Goal: Task Accomplishment & Management: Complete application form

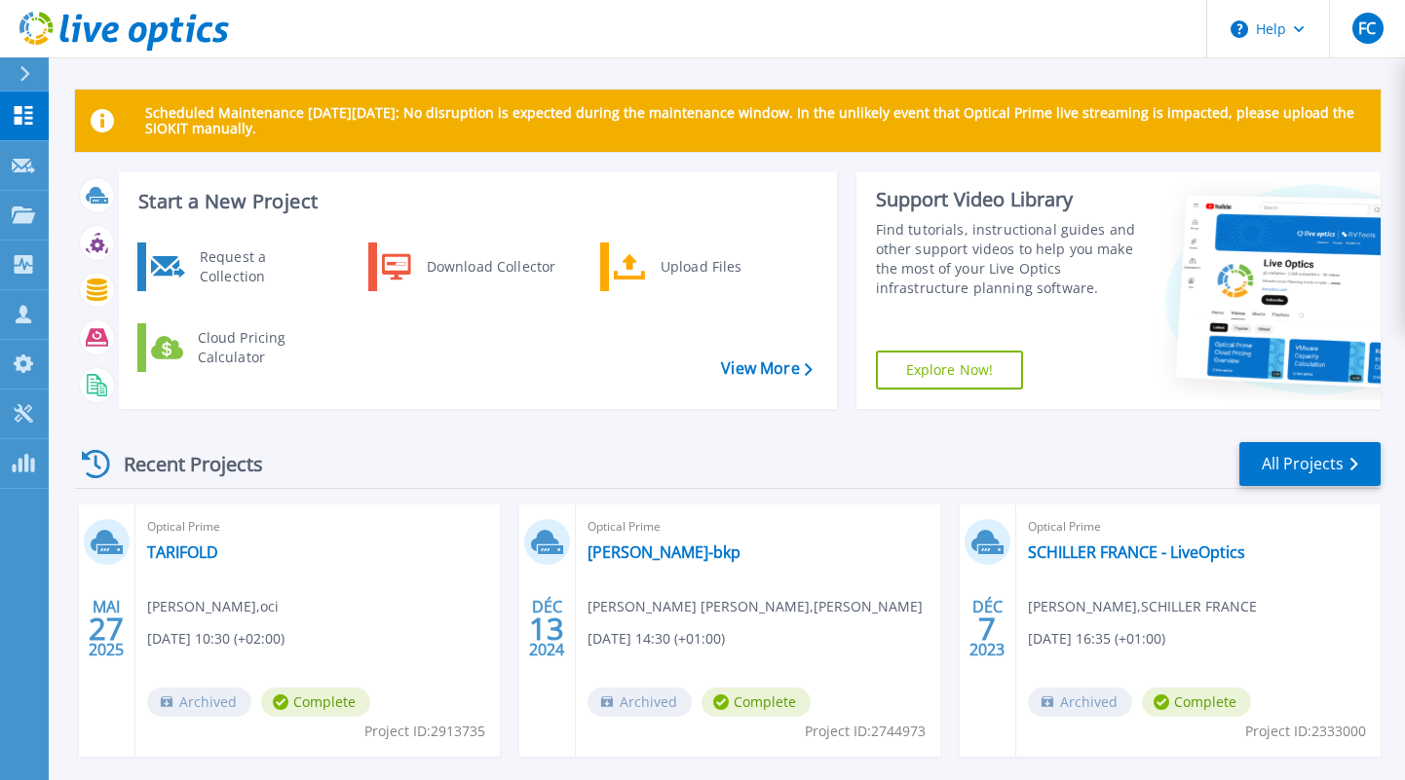
click at [387, 446] on div "Recent Projects All Projects" at bounding box center [727, 464] width 1305 height 49
click at [24, 211] on icon at bounding box center [23, 214] width 23 height 17
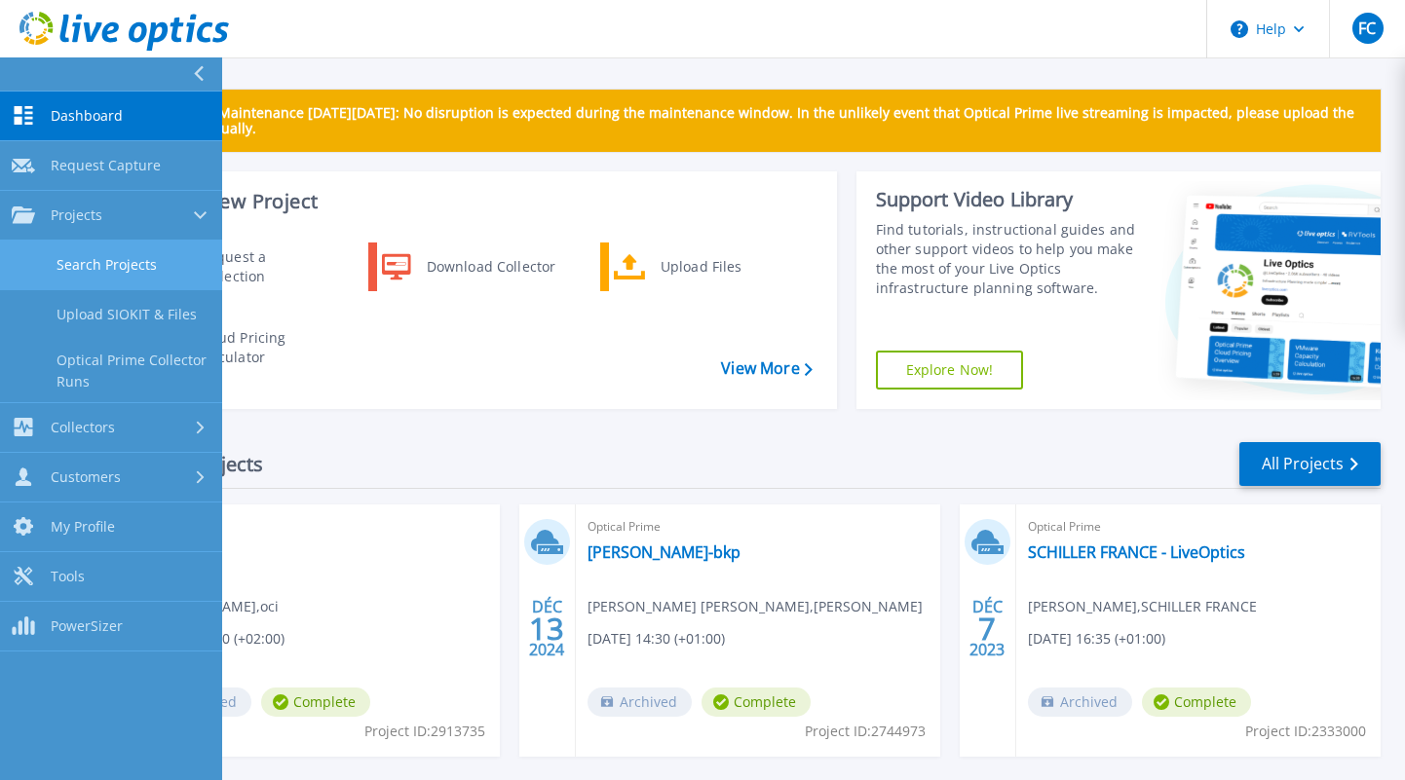
click at [96, 260] on link "Search Projects" at bounding box center [111, 266] width 222 height 50
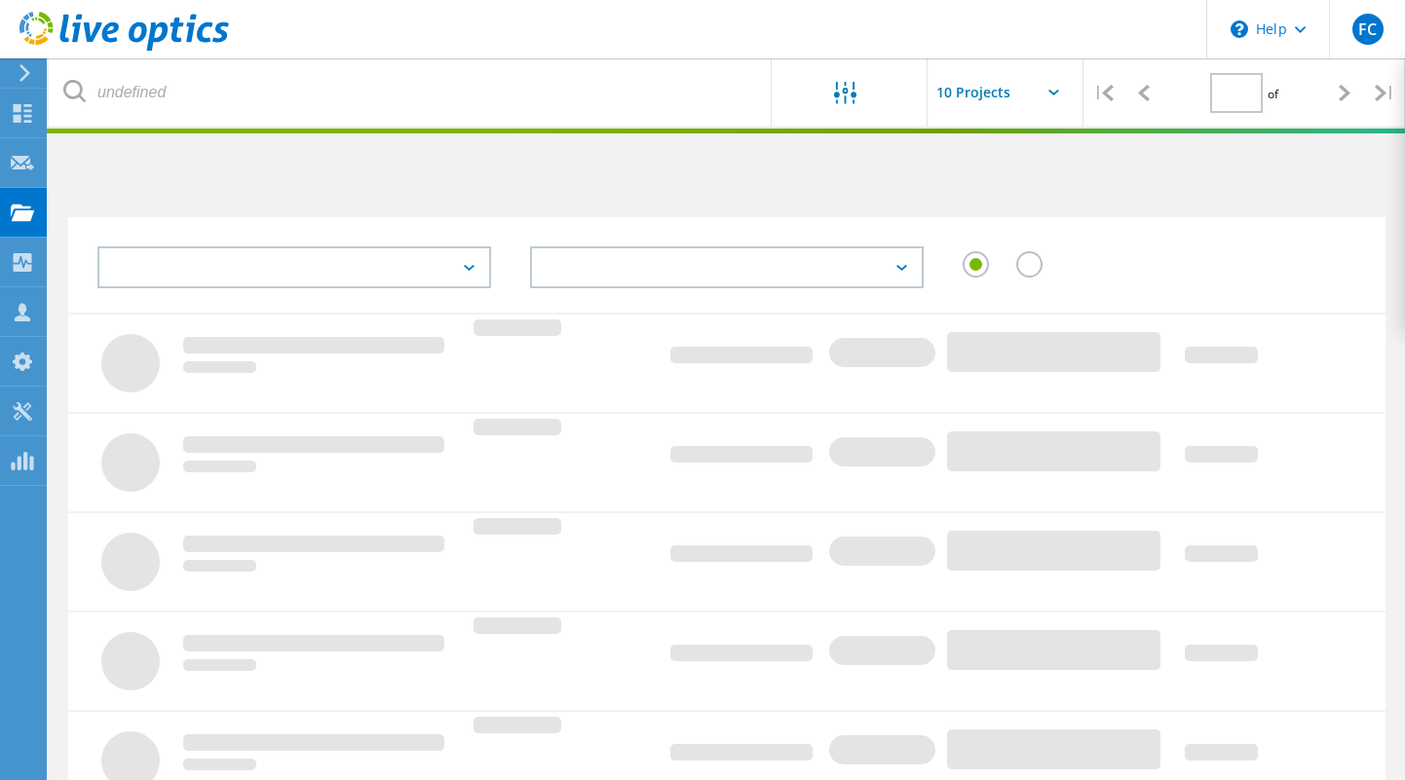
type input "1"
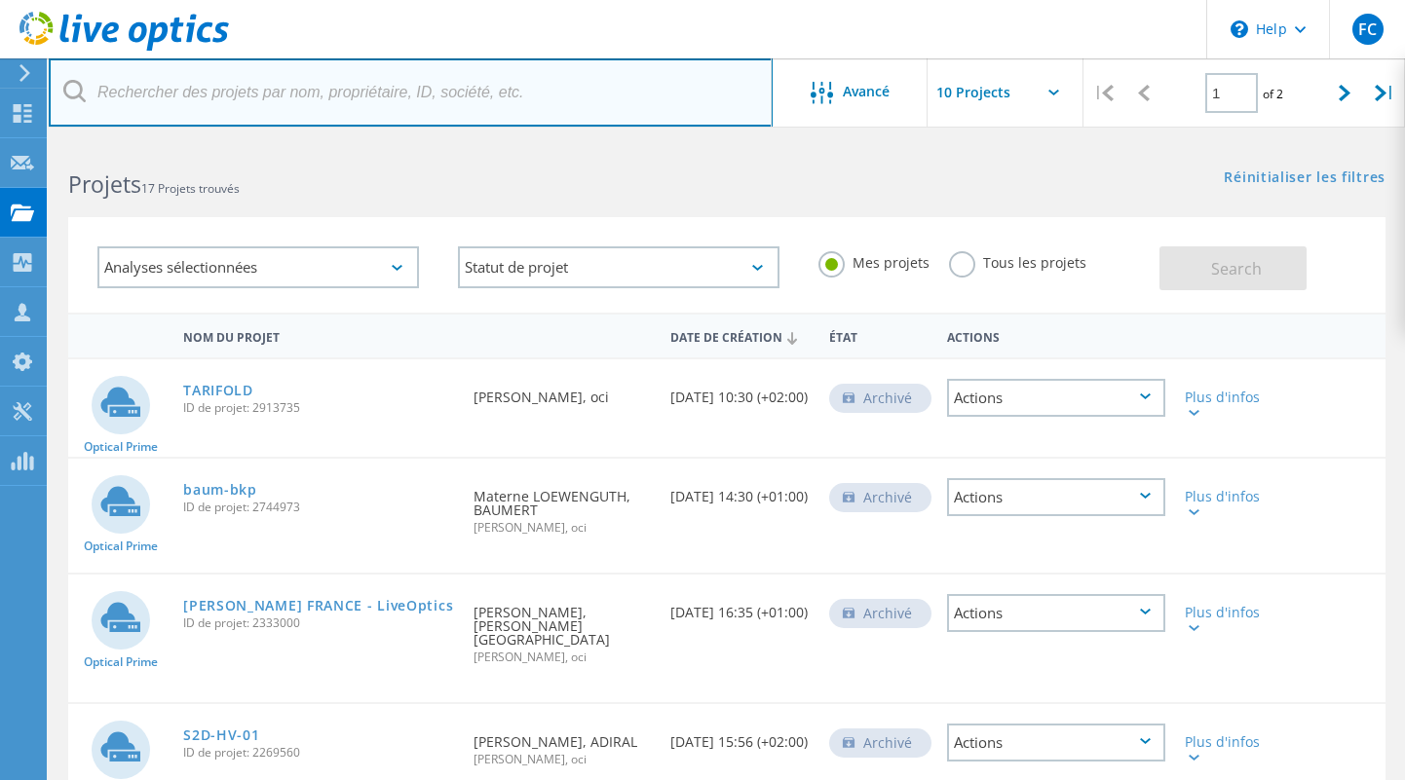
click at [319, 96] on input "text" at bounding box center [411, 92] width 724 height 68
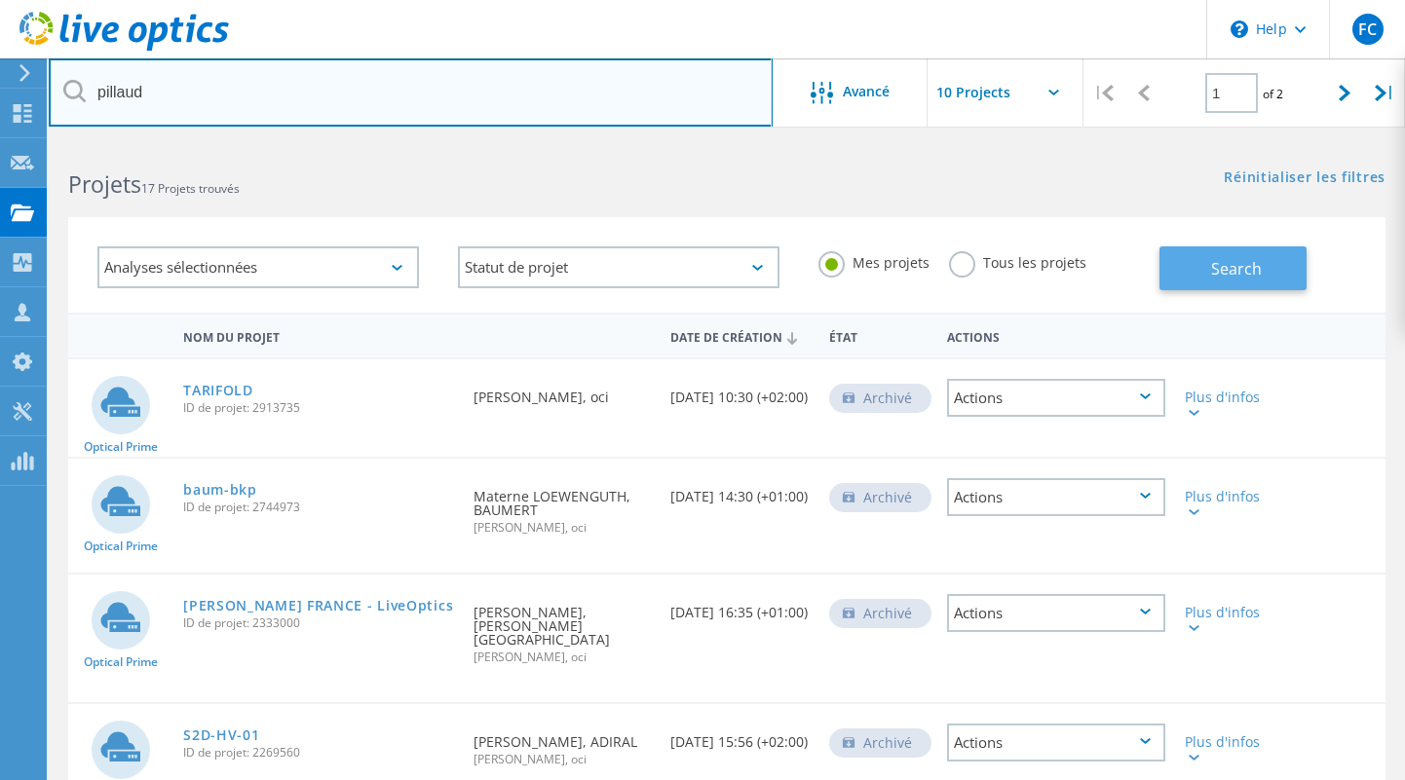
type input "pillaud"
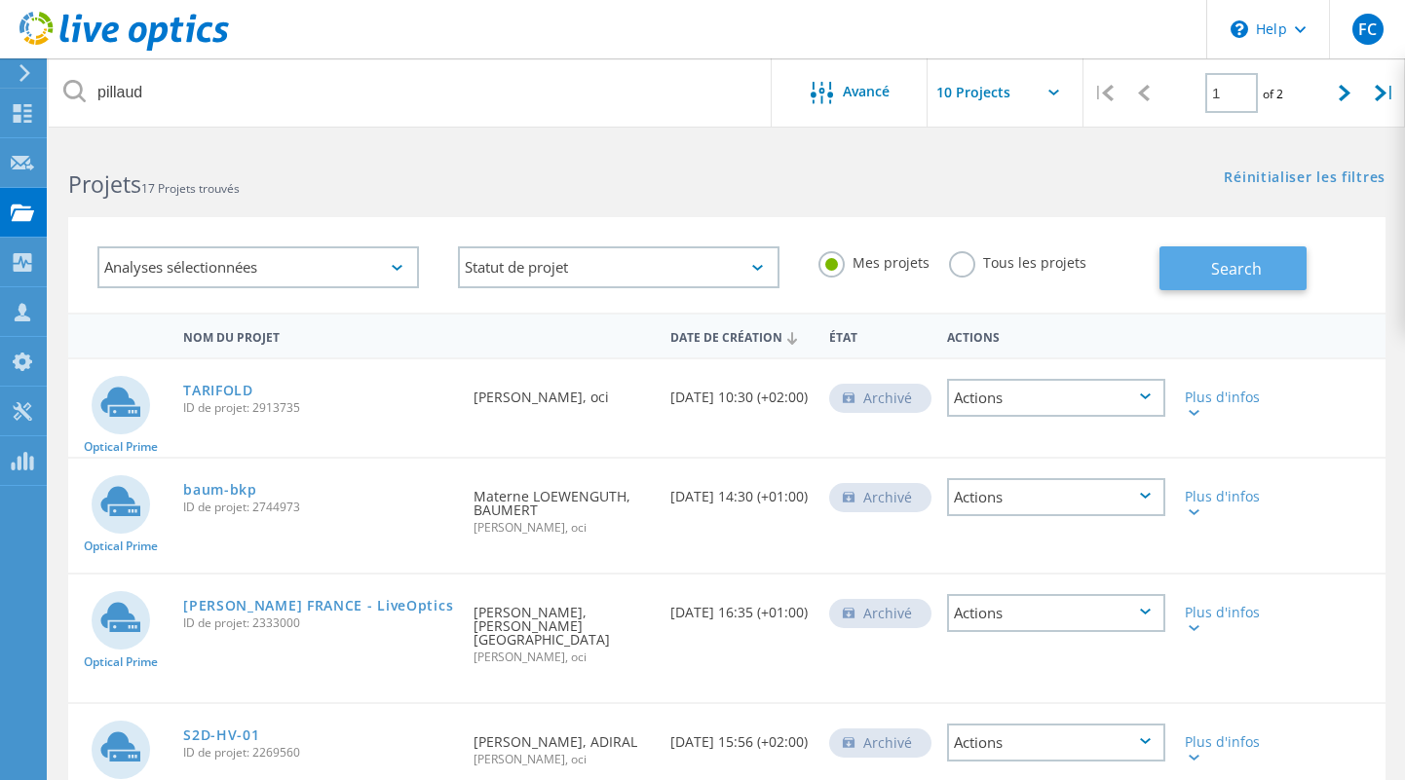
click at [1162, 257] on button "Search" at bounding box center [1232, 268] width 147 height 44
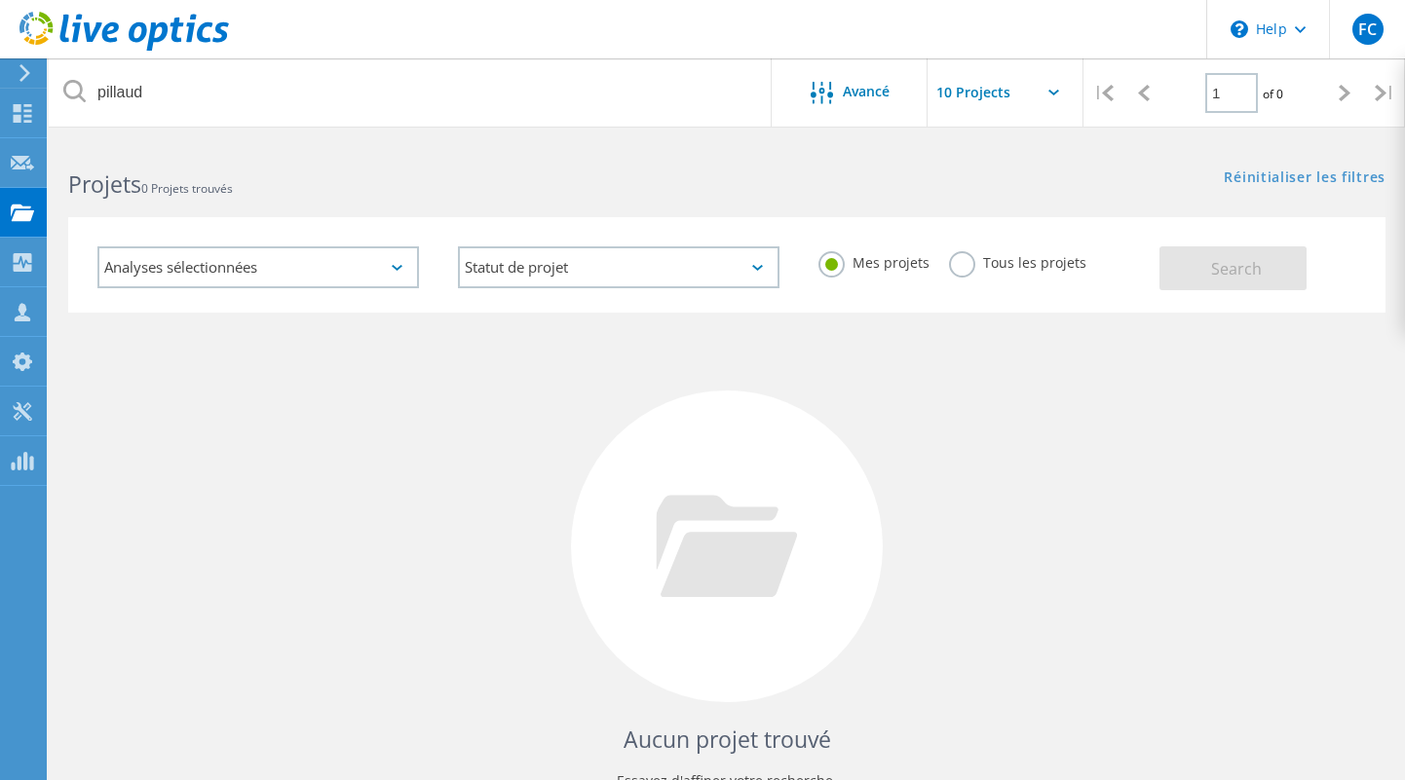
click at [27, 75] on use at bounding box center [24, 73] width 11 height 18
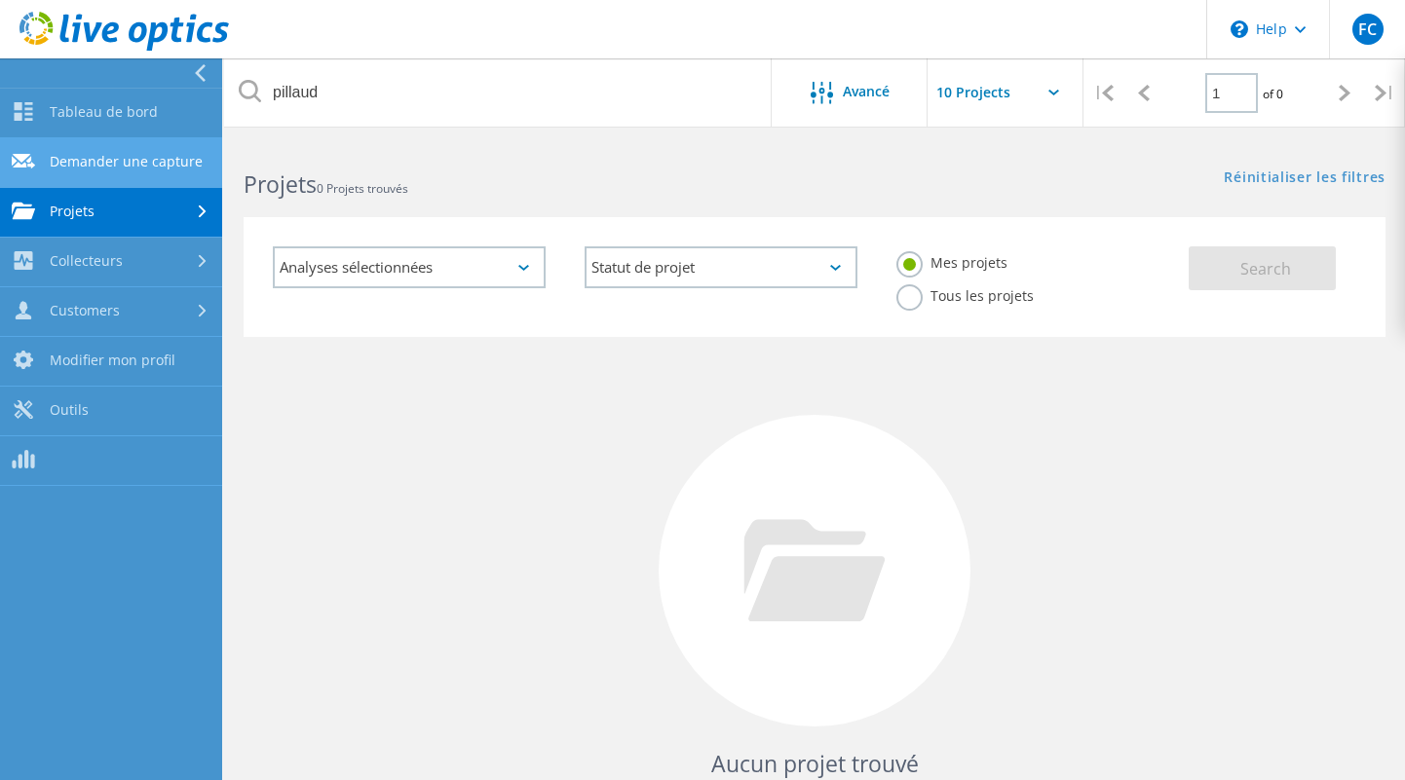
click at [106, 161] on link "Demander une capture" at bounding box center [111, 163] width 222 height 50
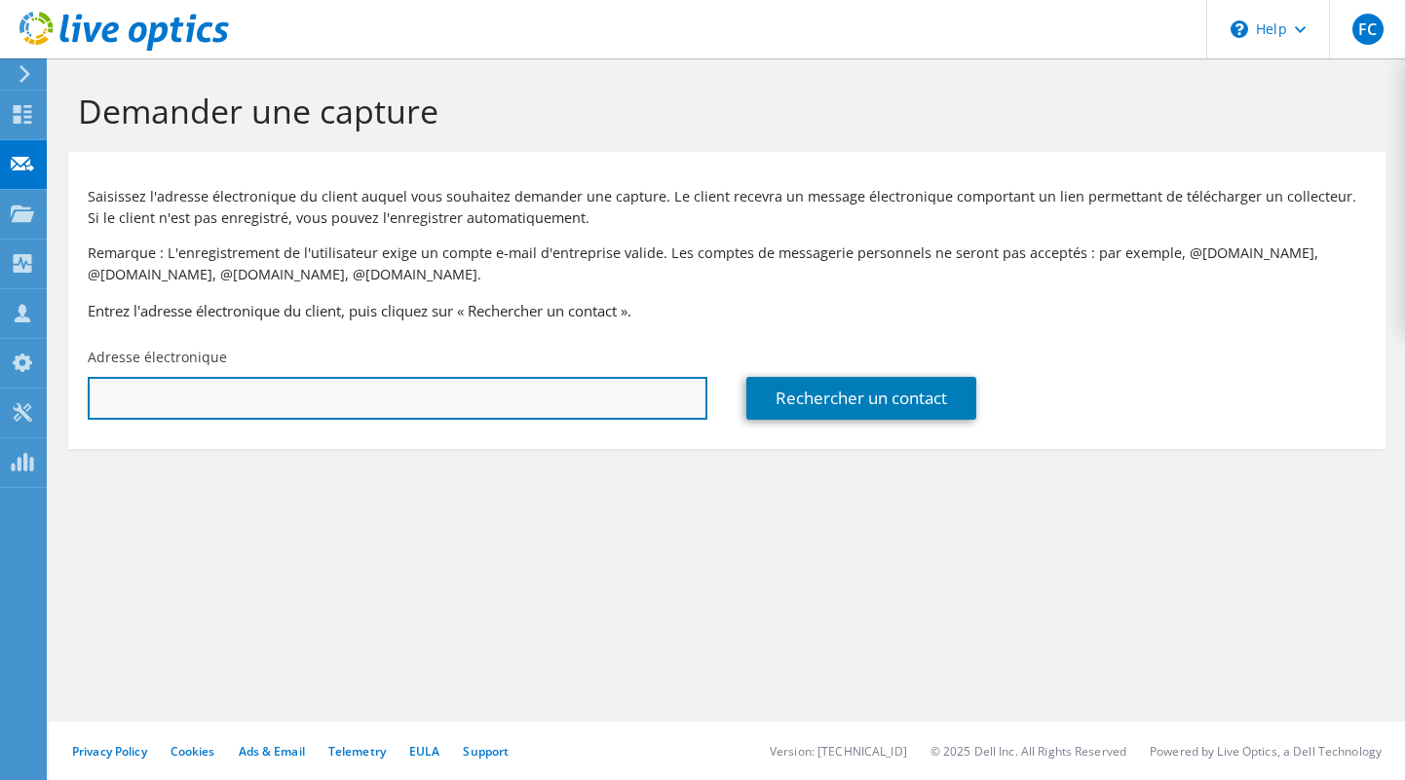
click at [220, 392] on input "text" at bounding box center [397, 398] width 619 height 43
paste input "m.loisel@pillaud.fr"
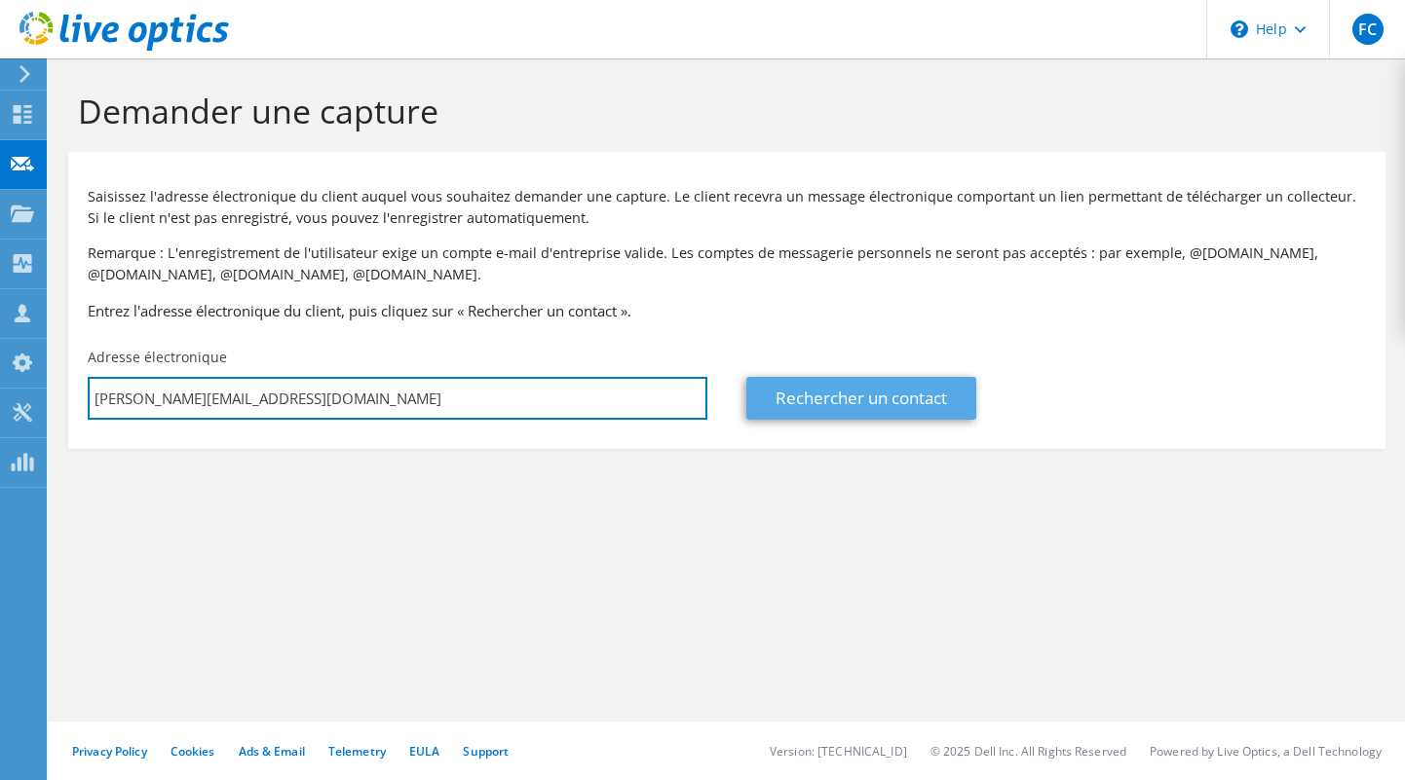
type input "m.loisel@pillaud.fr"
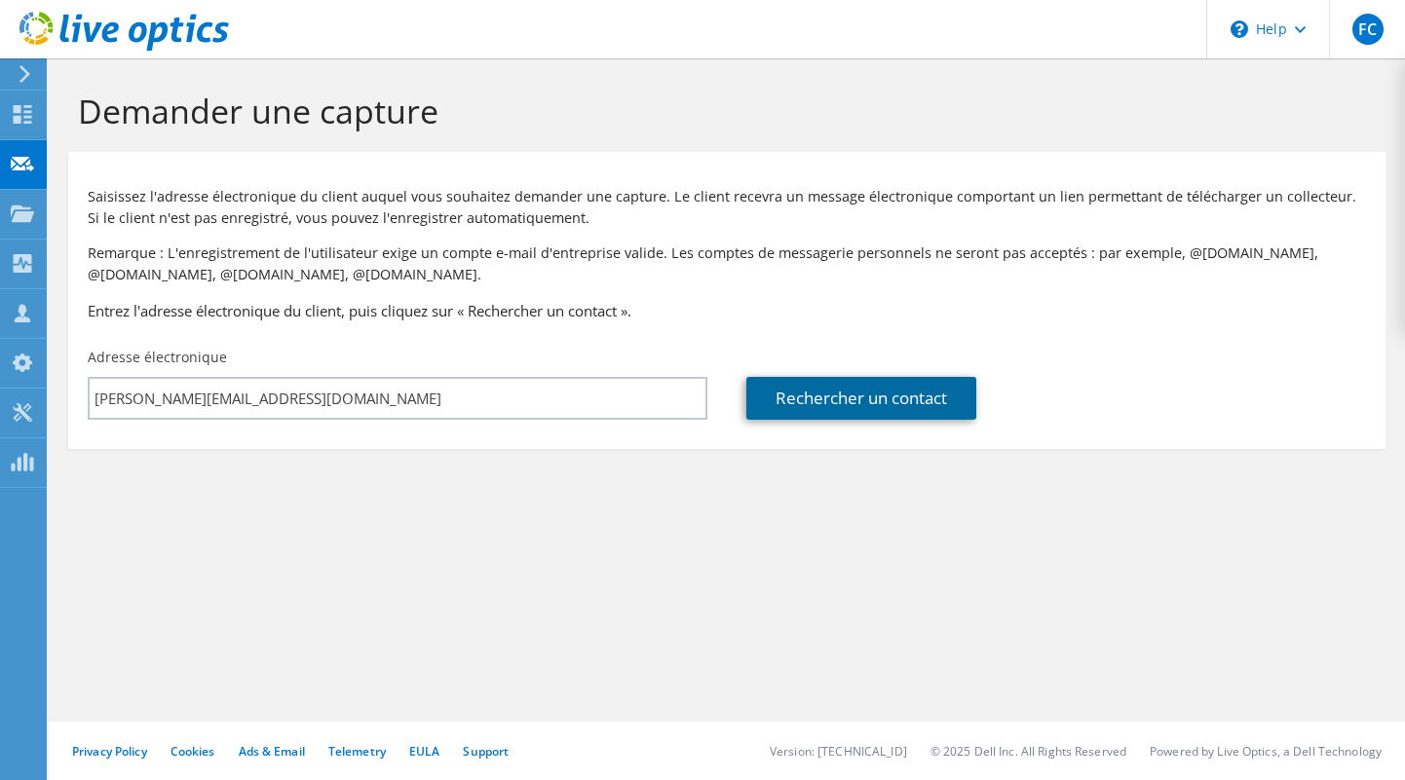
click at [830, 397] on link "Rechercher un contact" at bounding box center [861, 398] width 230 height 43
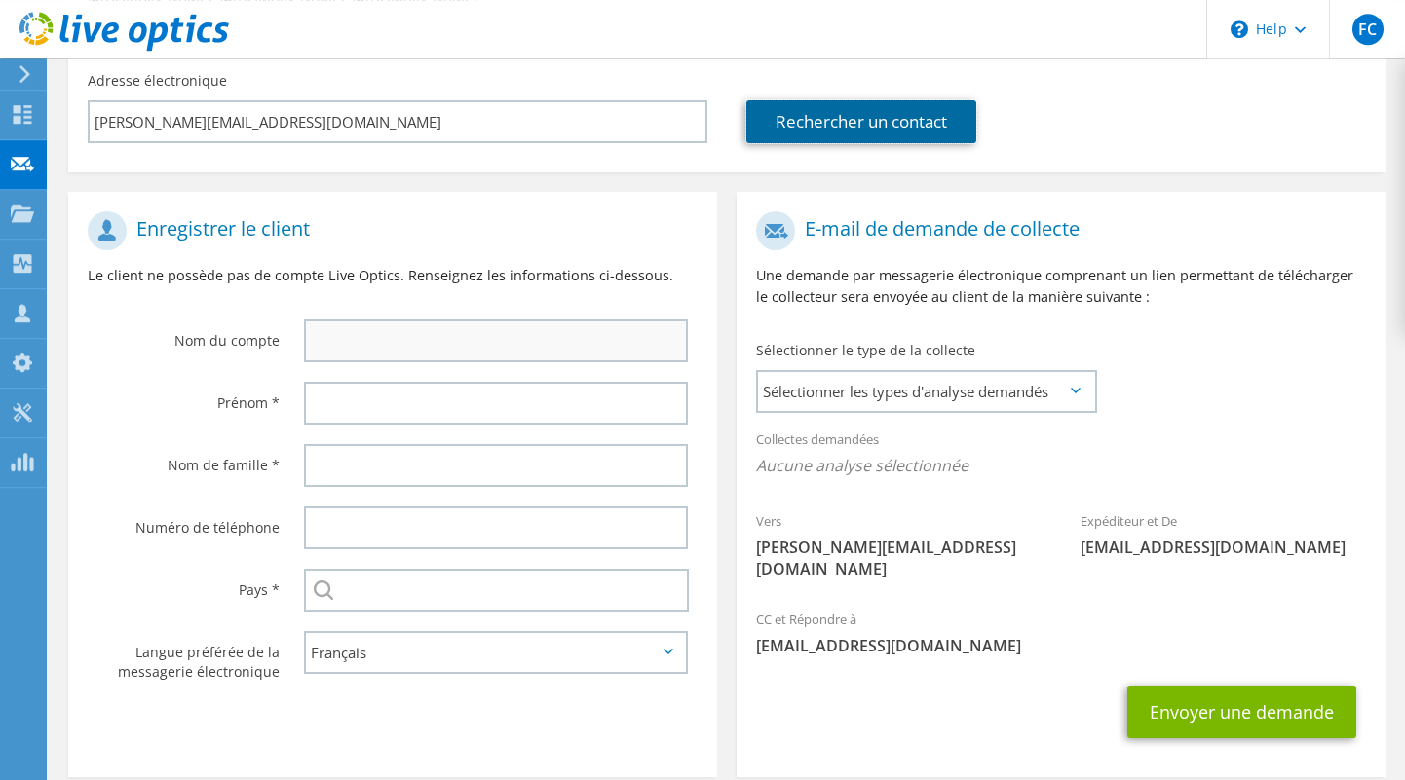
scroll to position [304, 0]
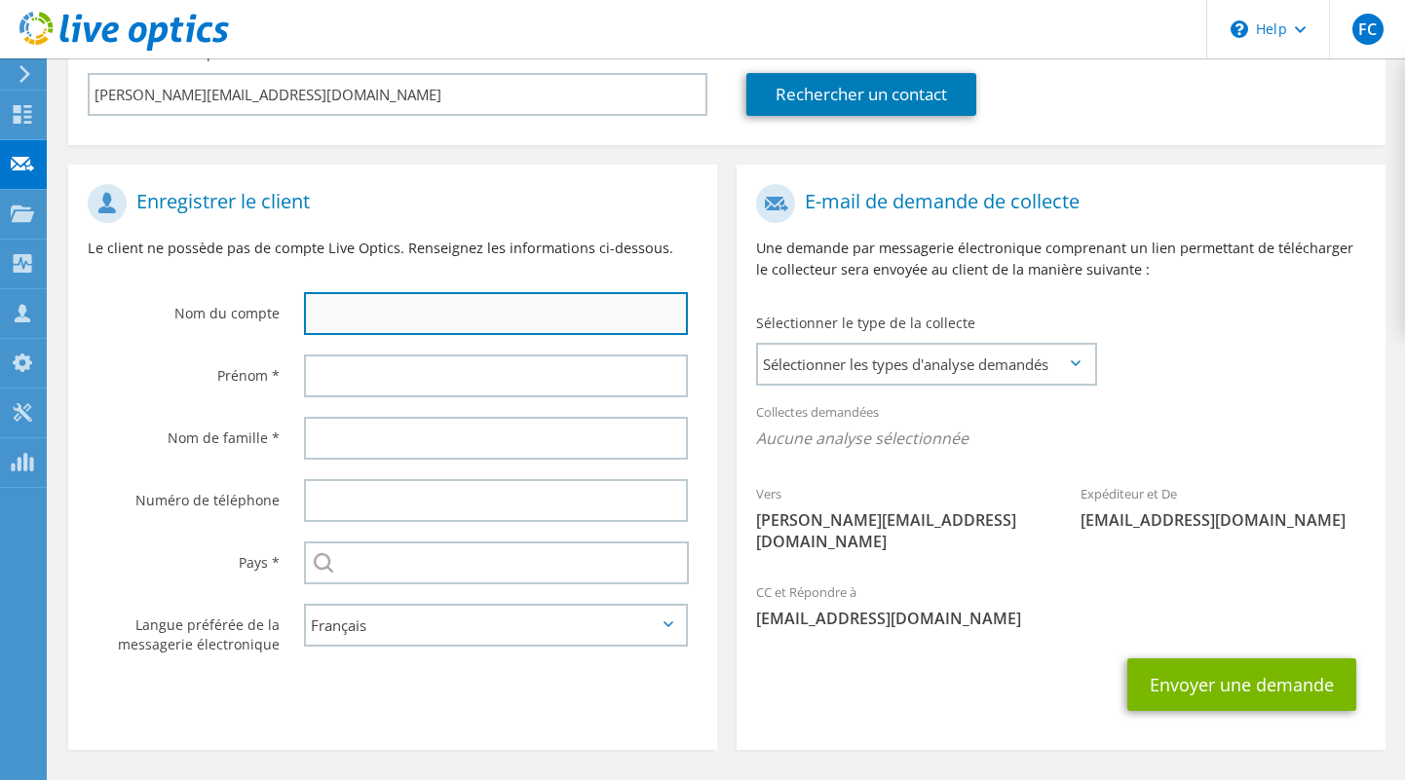
click at [419, 313] on input "text" at bounding box center [496, 313] width 384 height 43
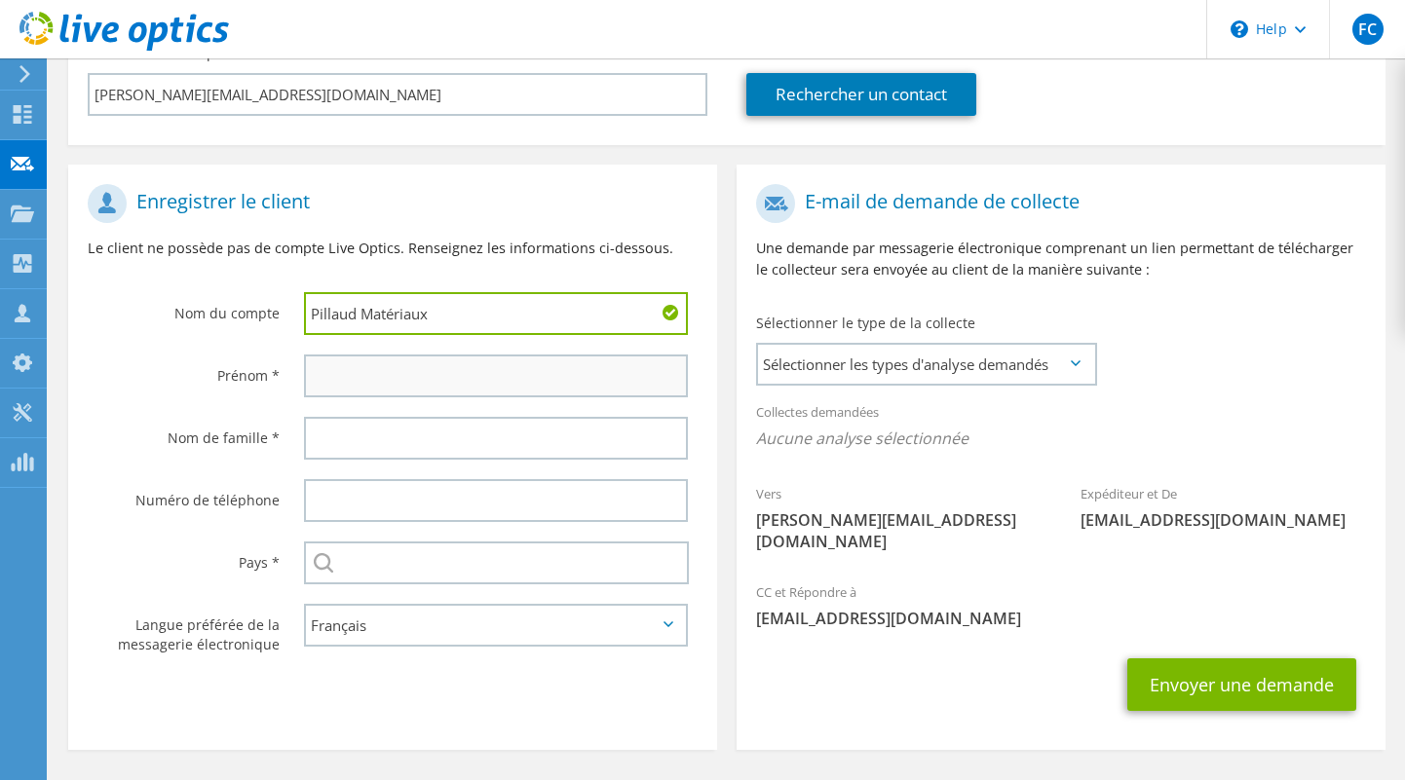
type input "Pillaud Matériaux"
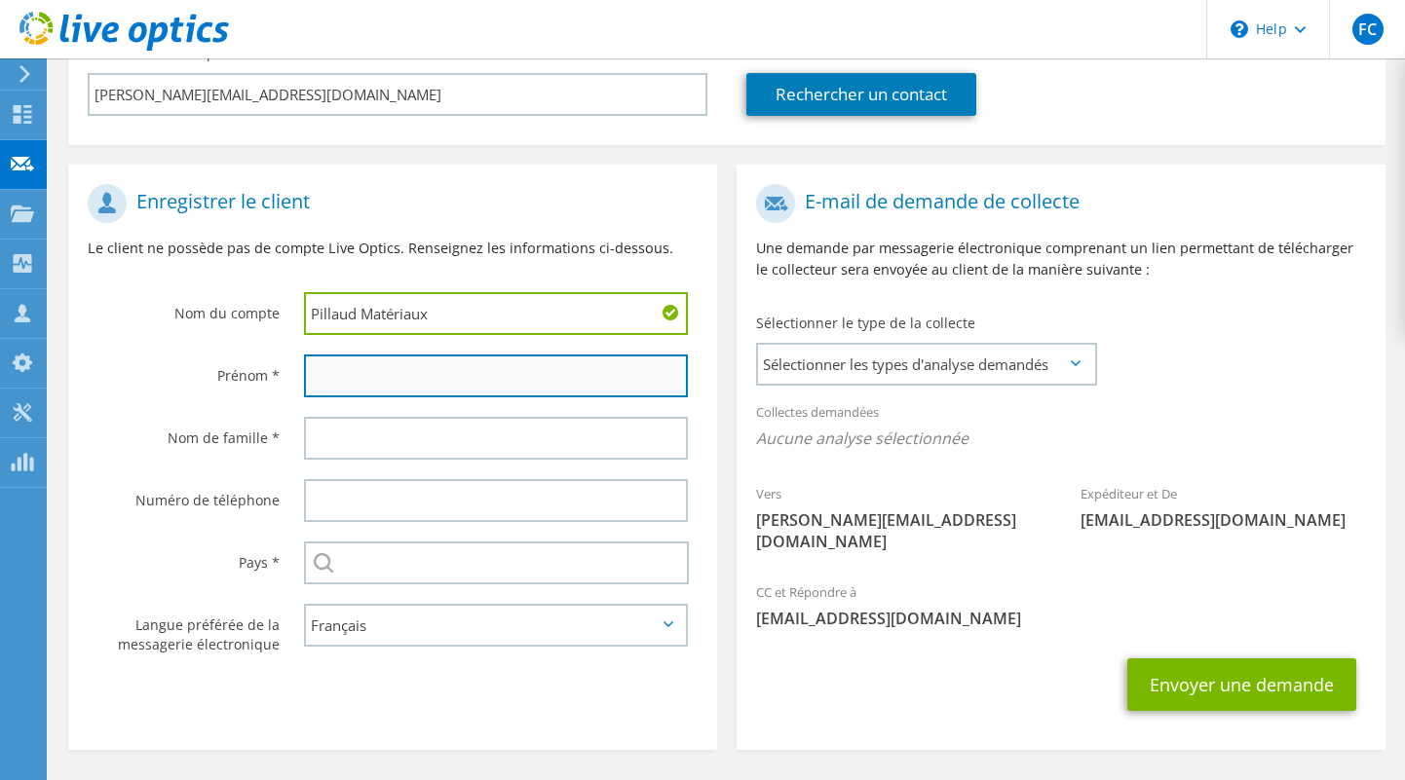
click at [340, 383] on input "text" at bounding box center [496, 376] width 384 height 43
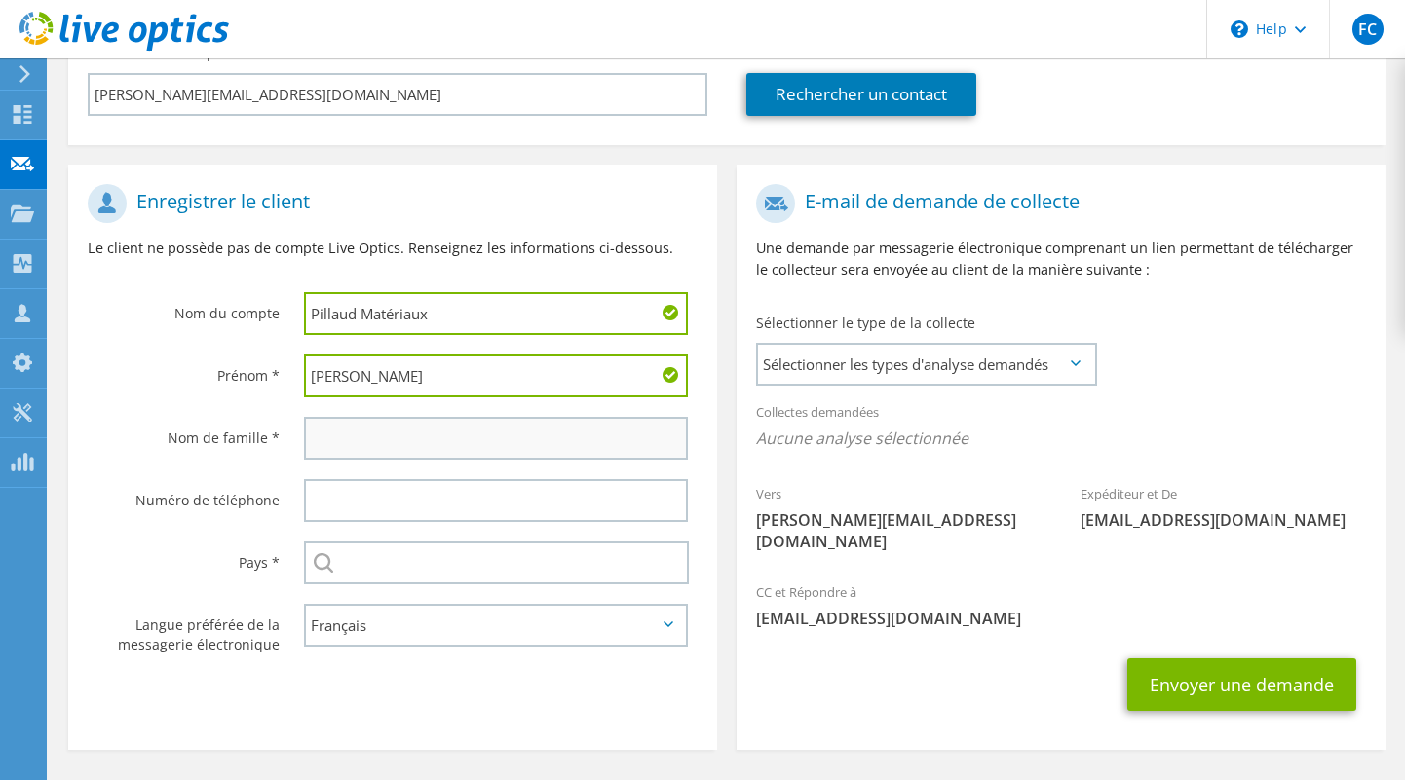
type input "Mickael"
click at [363, 453] on input "text" at bounding box center [496, 438] width 384 height 43
type input "LOISEL"
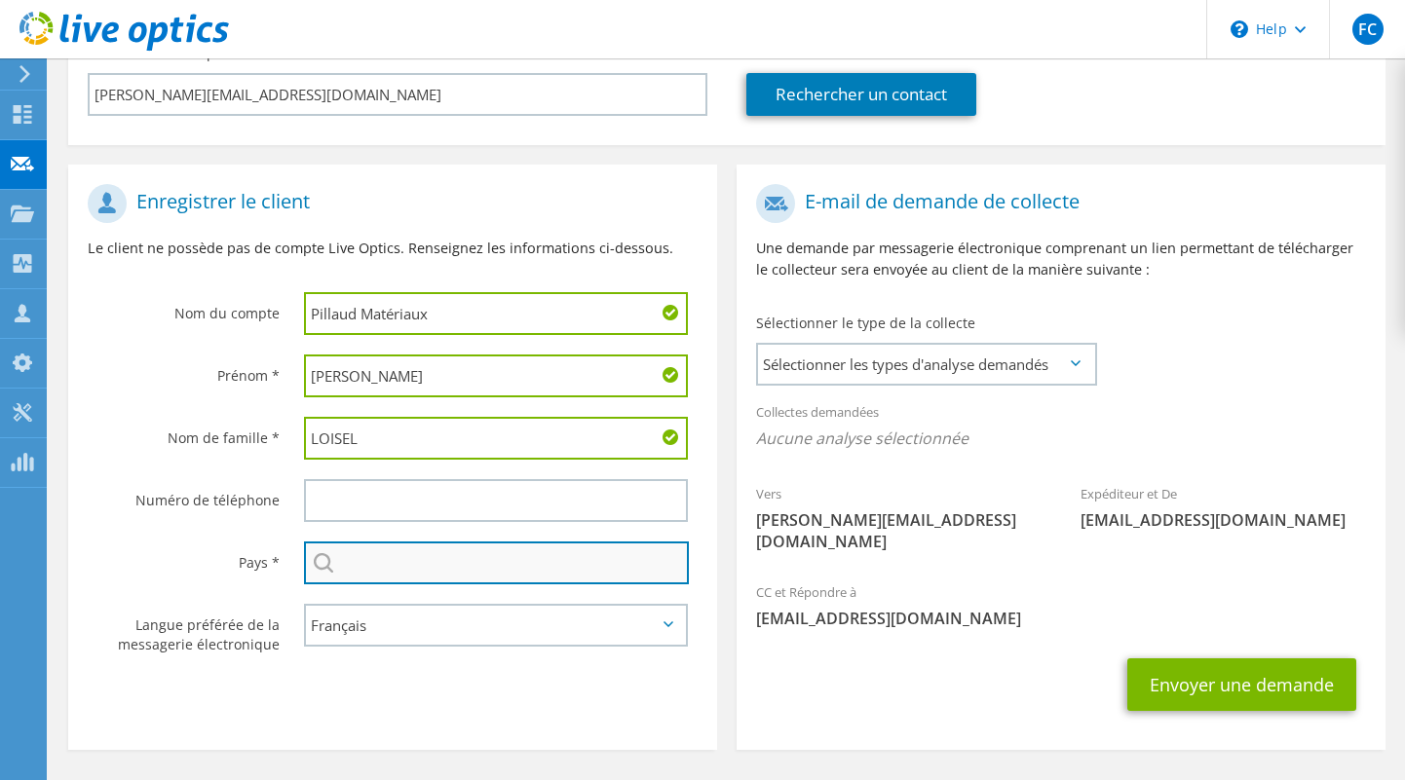
click at [371, 569] on input "text" at bounding box center [496, 563] width 385 height 43
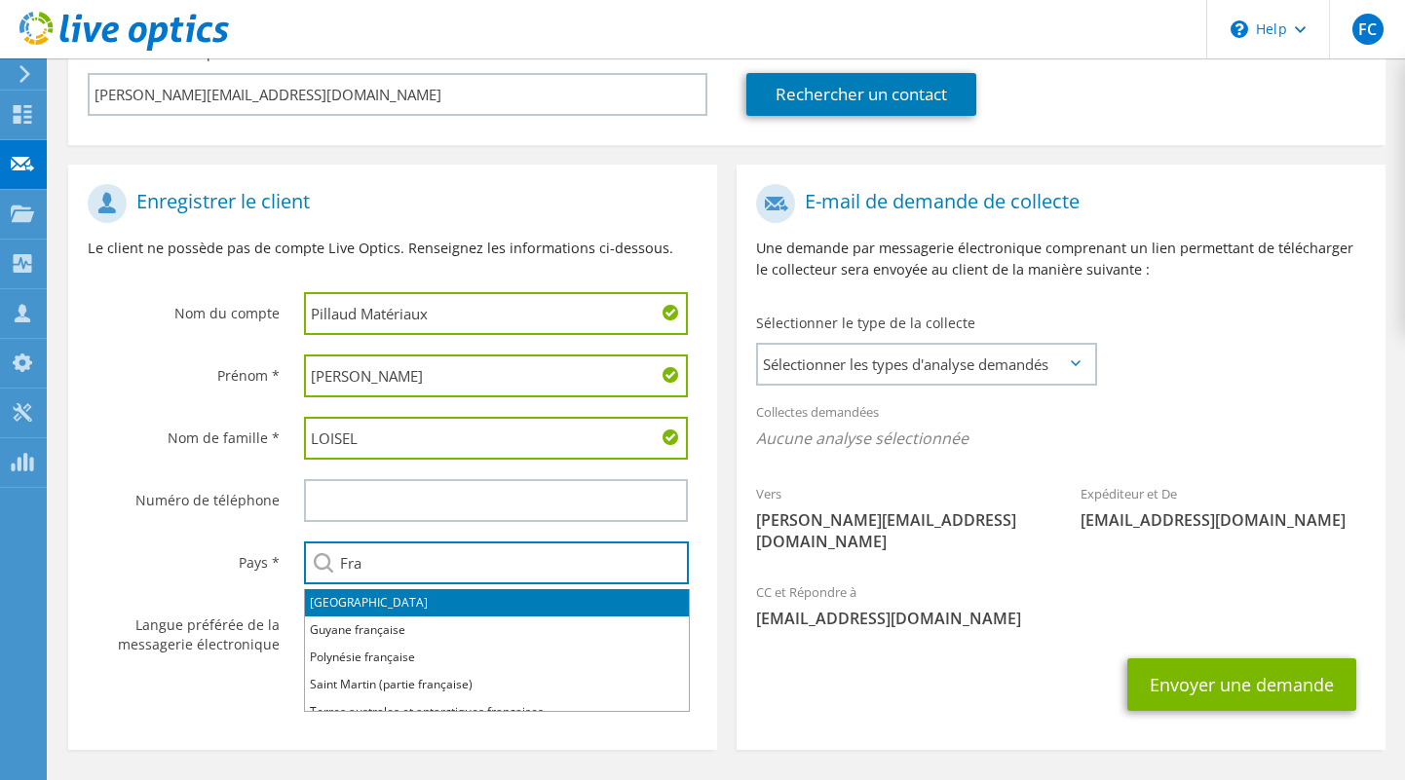
click at [422, 598] on li "France" at bounding box center [497, 602] width 384 height 27
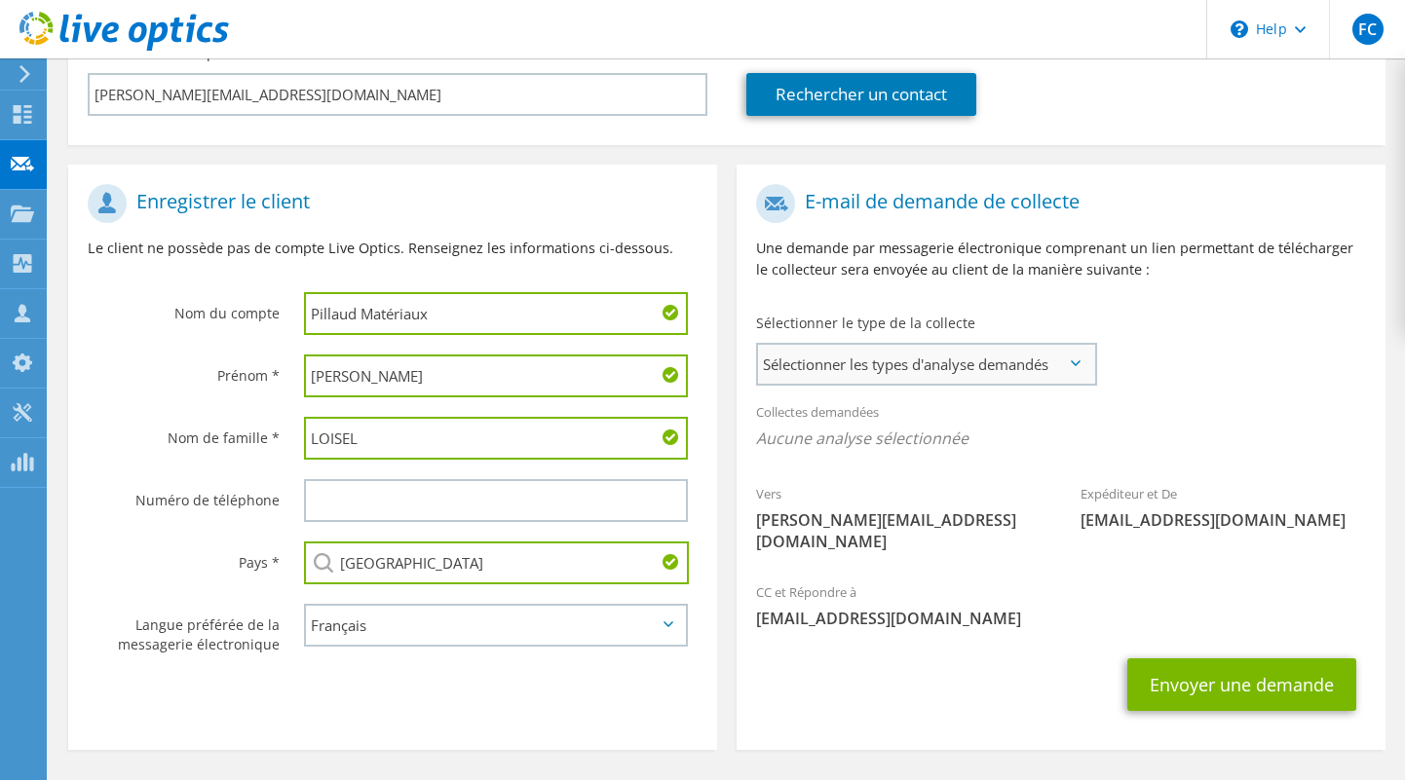
type input "France"
click at [1057, 361] on span "Sélectionner les types d'analyse demandés" at bounding box center [926, 364] width 336 height 39
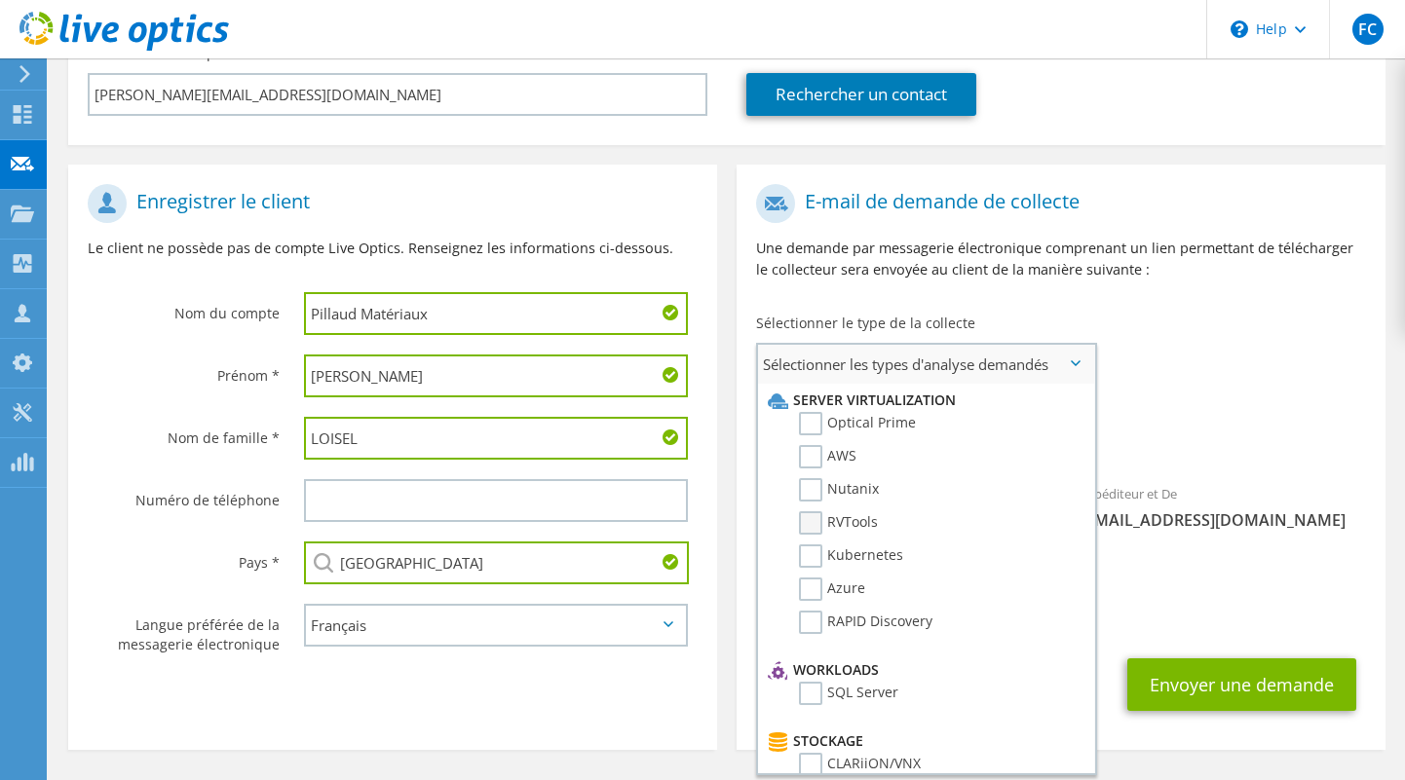
click at [853, 526] on label "RVTools" at bounding box center [838, 522] width 79 height 23
click at [0, 0] on input "RVTools" at bounding box center [0, 0] width 0 height 0
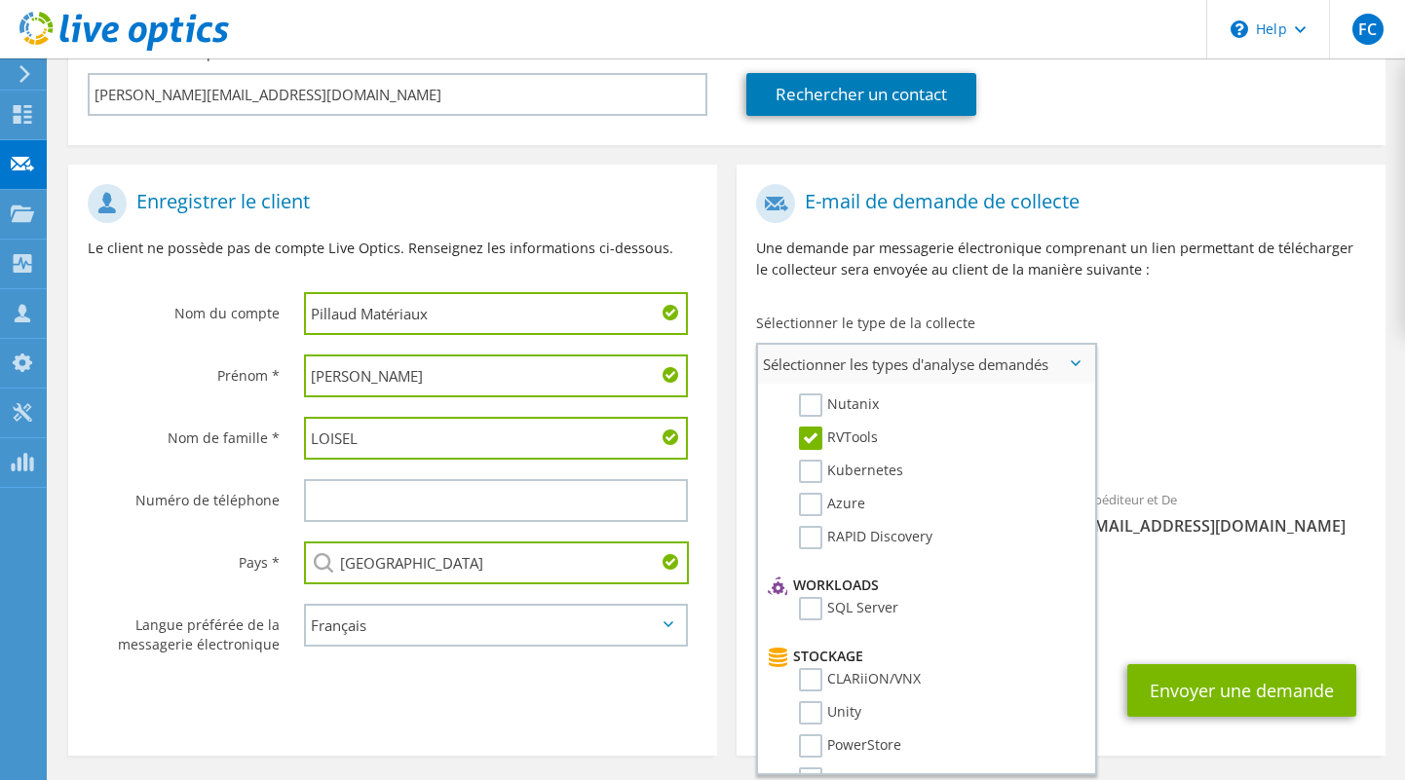
scroll to position [0, 0]
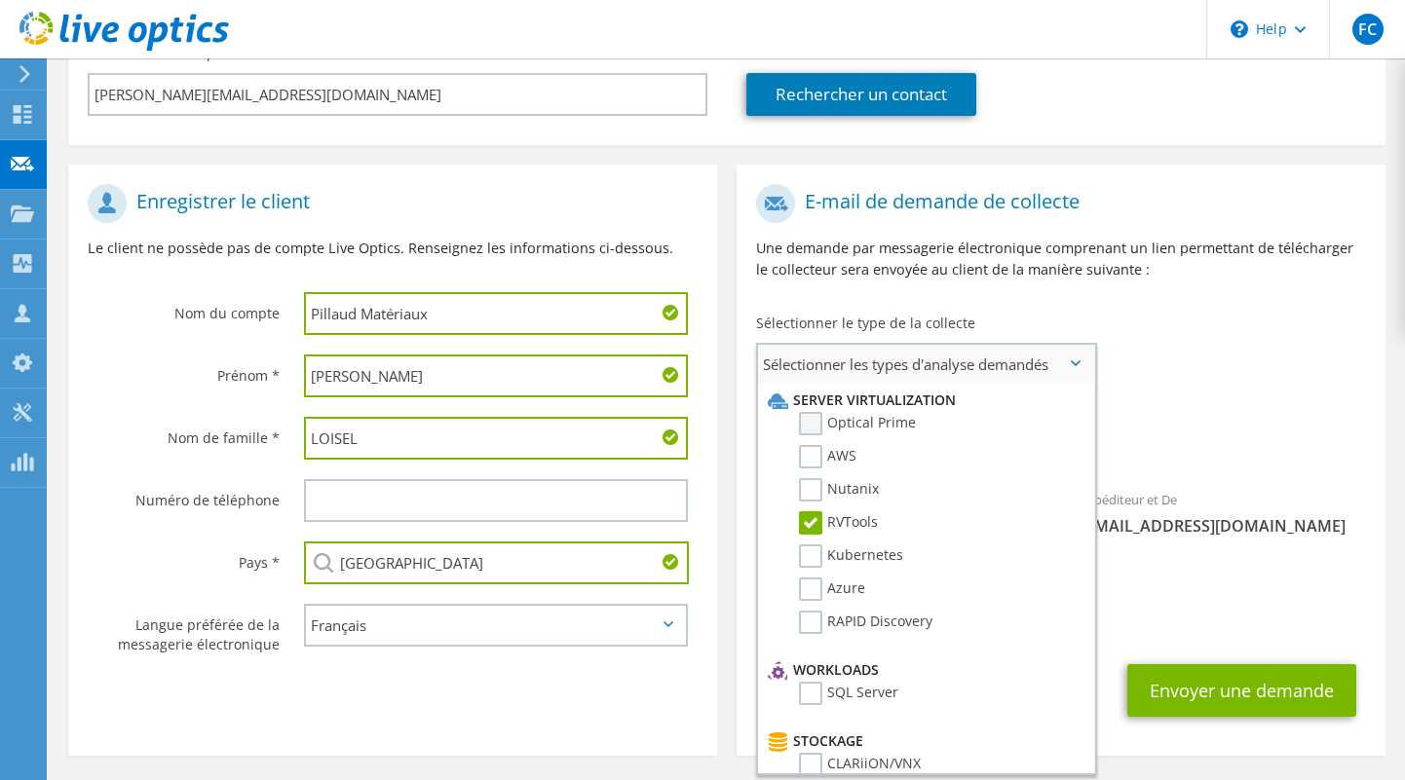
click at [808, 428] on label "Optical Prime" at bounding box center [857, 423] width 117 height 23
click at [0, 0] on input "Optical Prime" at bounding box center [0, 0] width 0 height 0
click at [1252, 289] on div "E-mail de demande de collecte Une demande par messagerie électronique comprenan…" at bounding box center [1060, 239] width 649 height 130
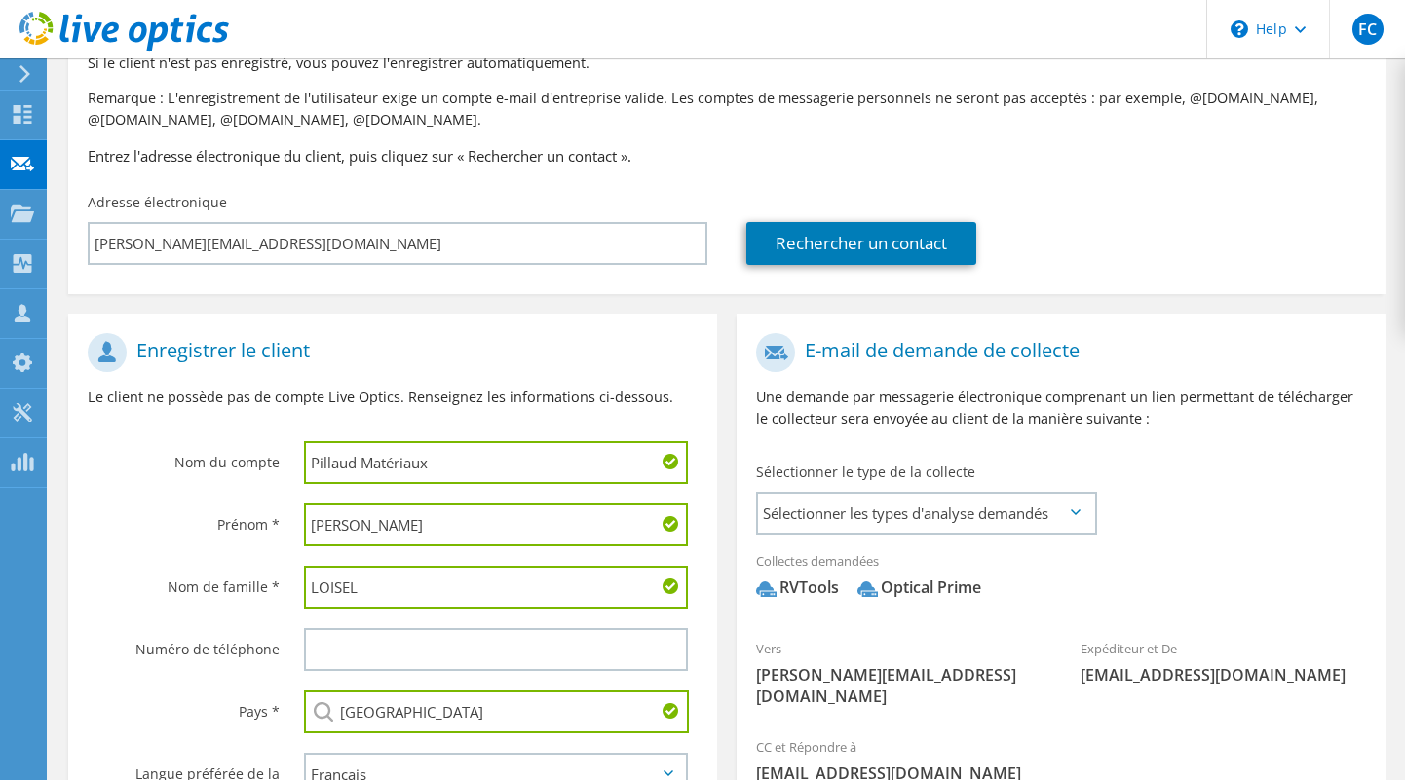
scroll to position [357, 0]
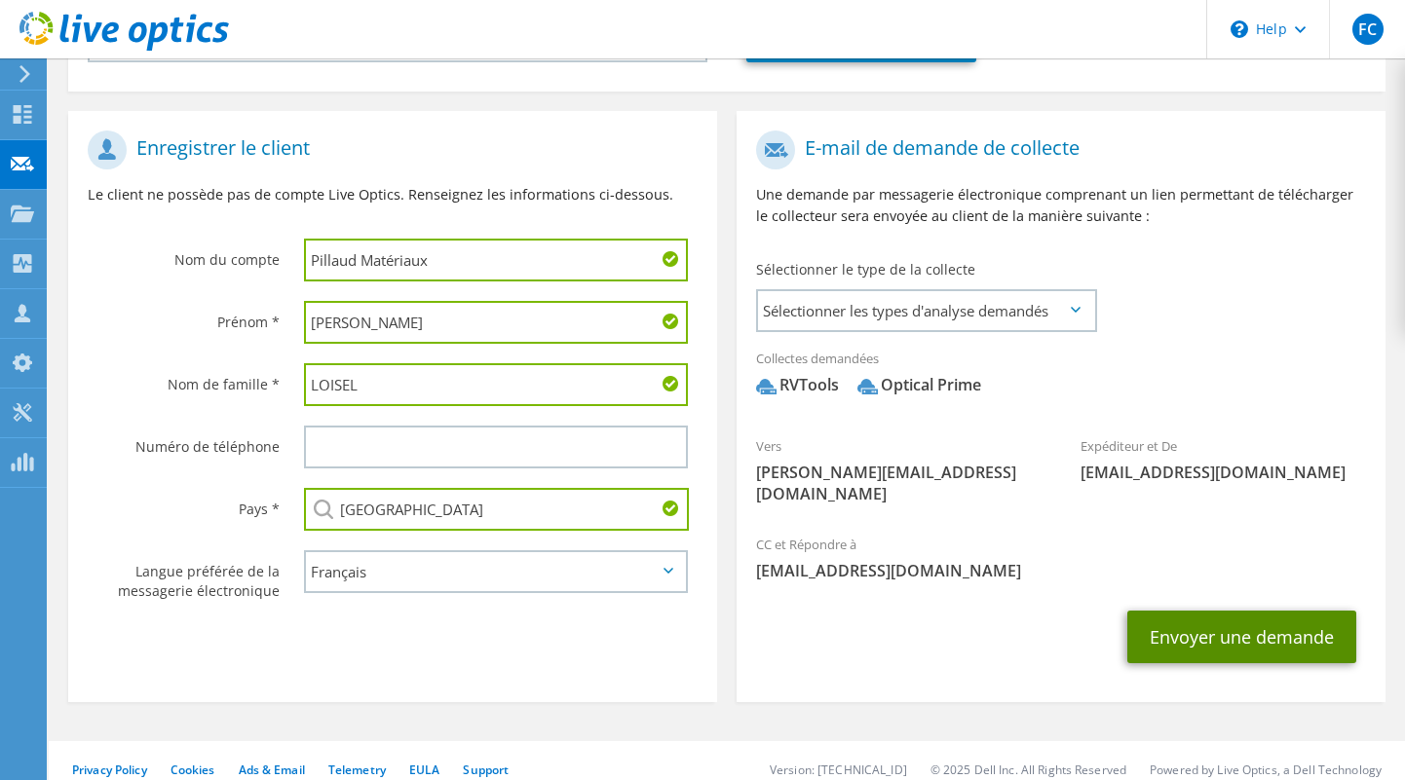
click at [1194, 622] on button "Envoyer une demande" at bounding box center [1241, 637] width 229 height 53
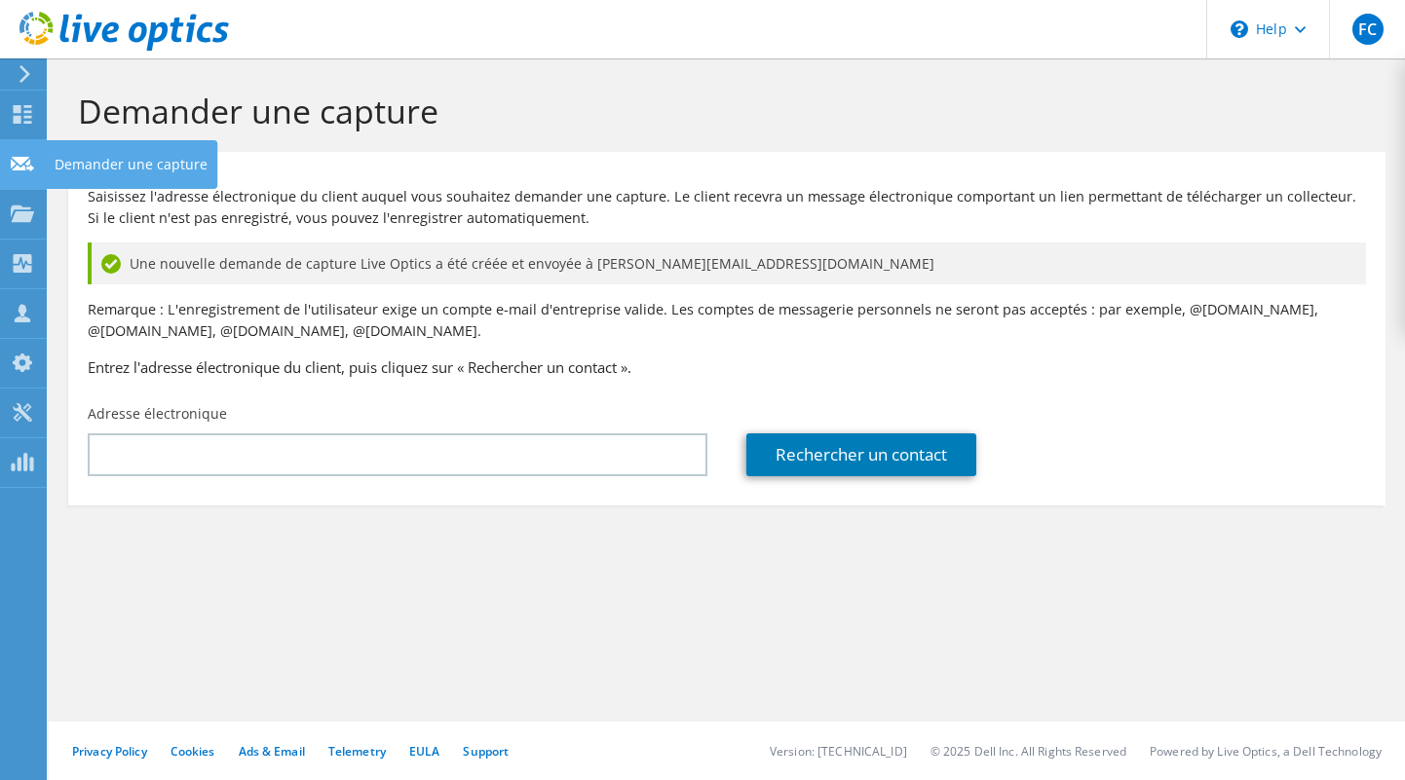
click at [20, 165] on icon at bounding box center [22, 164] width 23 height 19
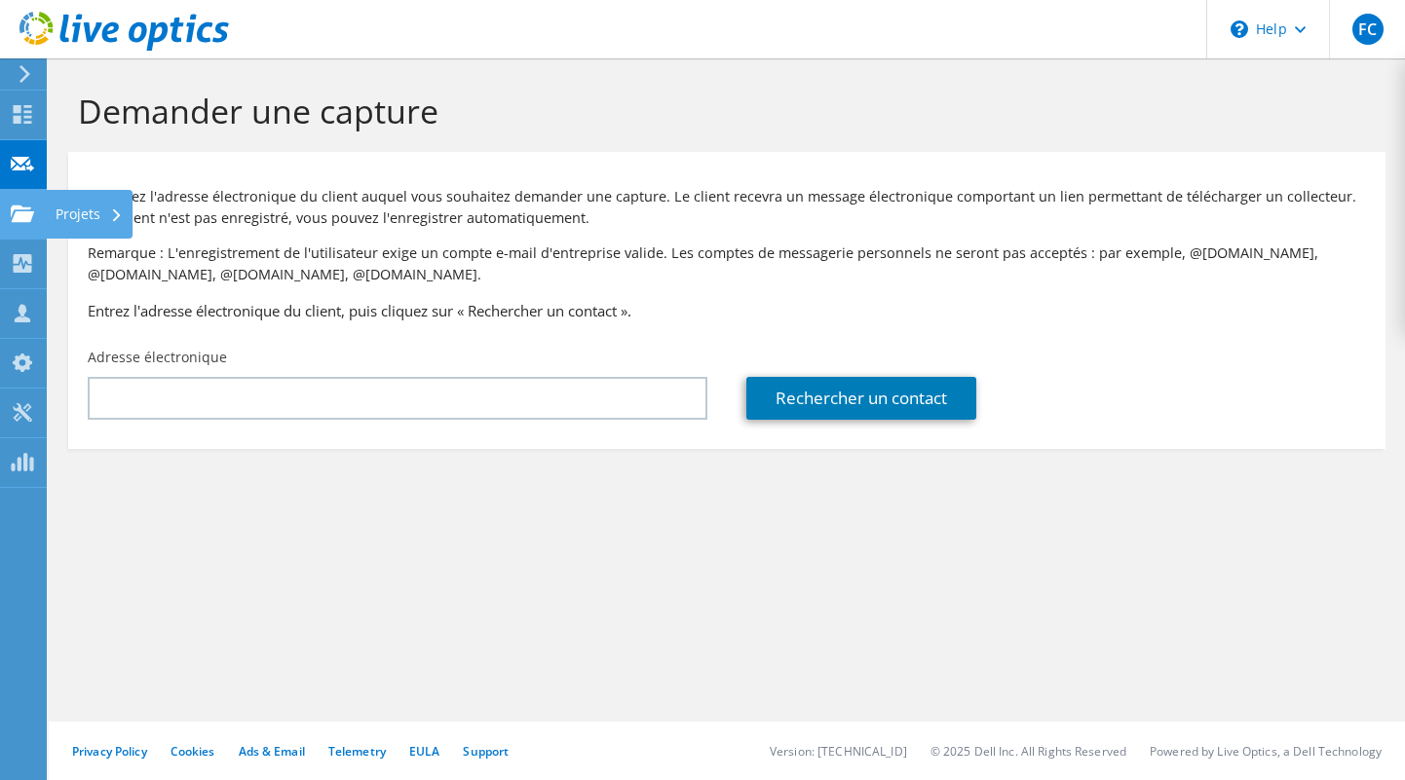
click at [19, 213] on use at bounding box center [22, 213] width 23 height 17
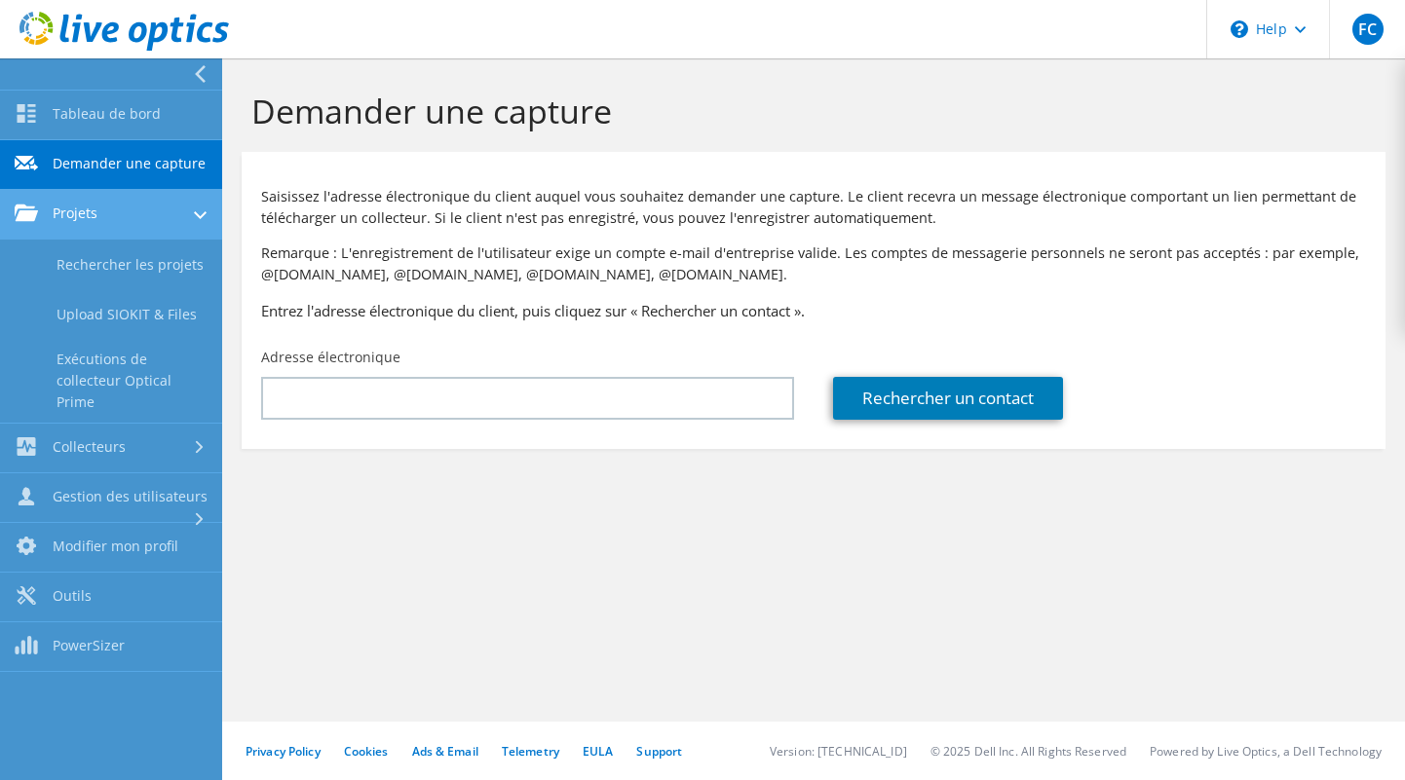
click at [106, 221] on link "Projets" at bounding box center [111, 215] width 222 height 50
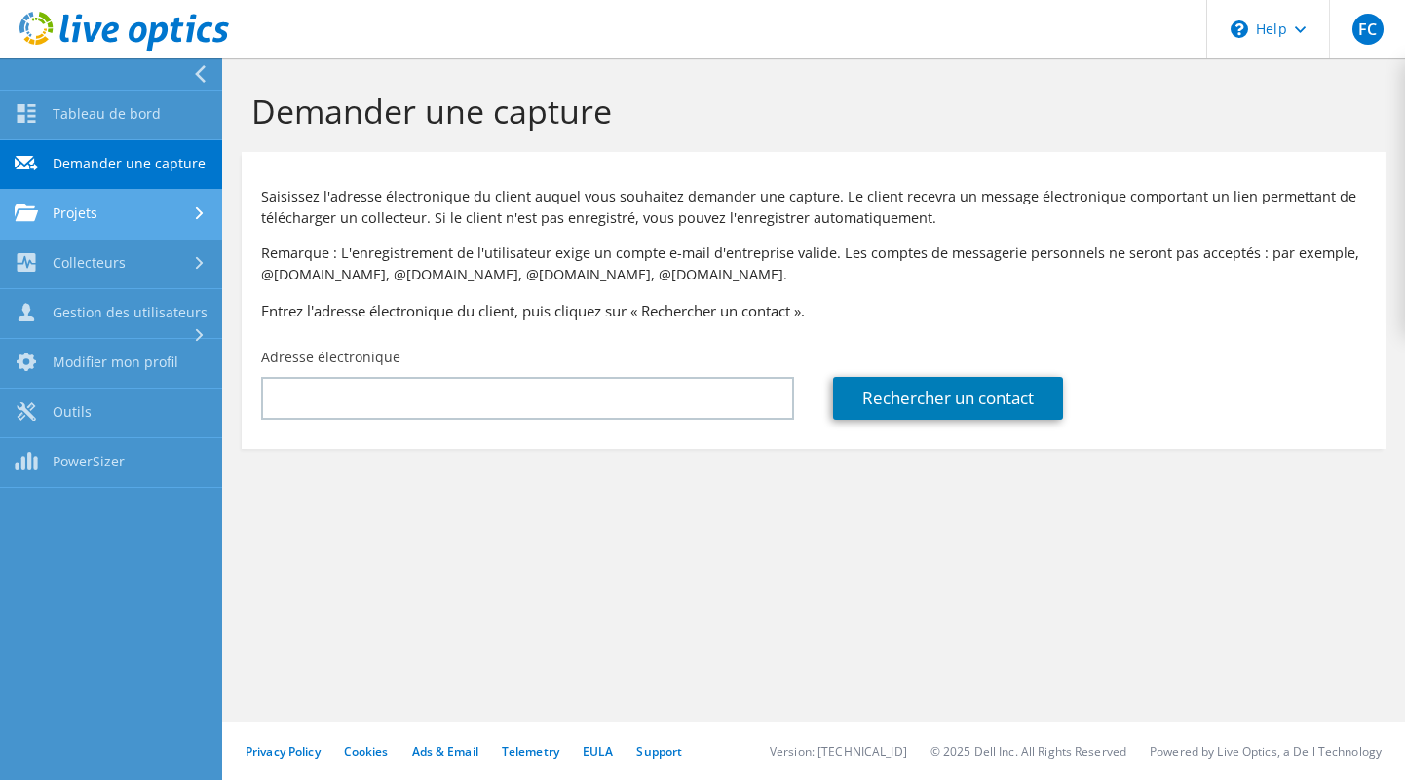
click at [106, 221] on link "Projets" at bounding box center [111, 215] width 222 height 50
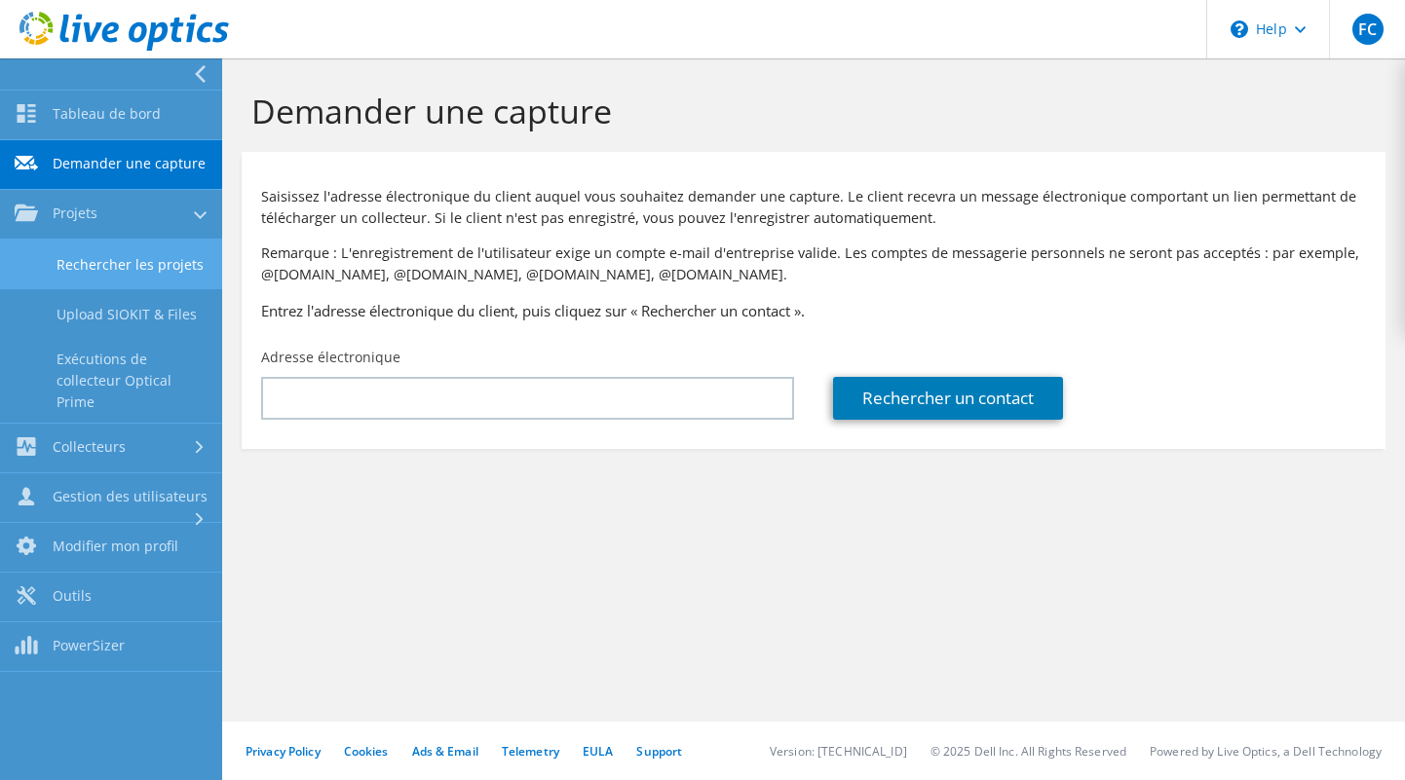
click at [104, 252] on link "Rechercher les projets" at bounding box center [111, 265] width 222 height 50
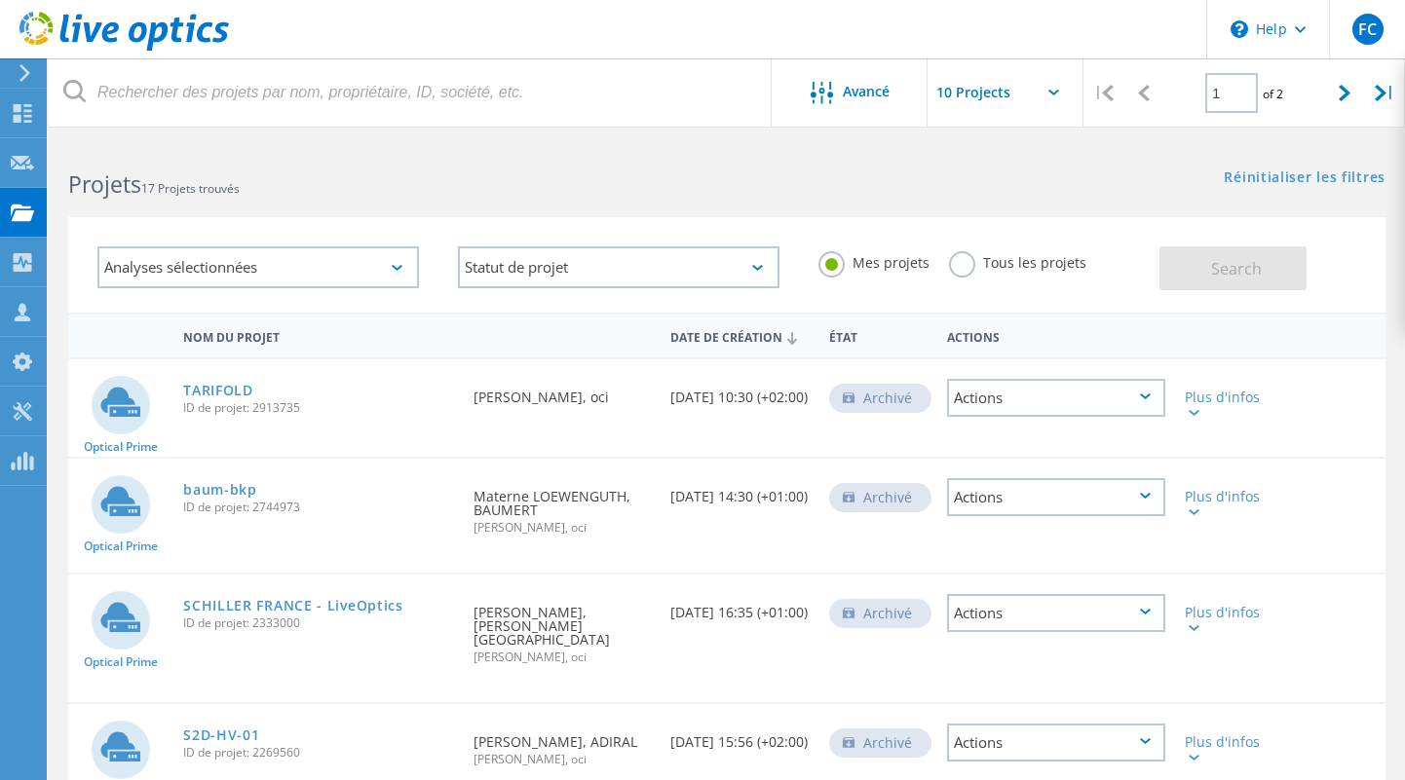
click at [404, 262] on div "Analyses sélectionnées" at bounding box center [257, 267] width 321 height 42
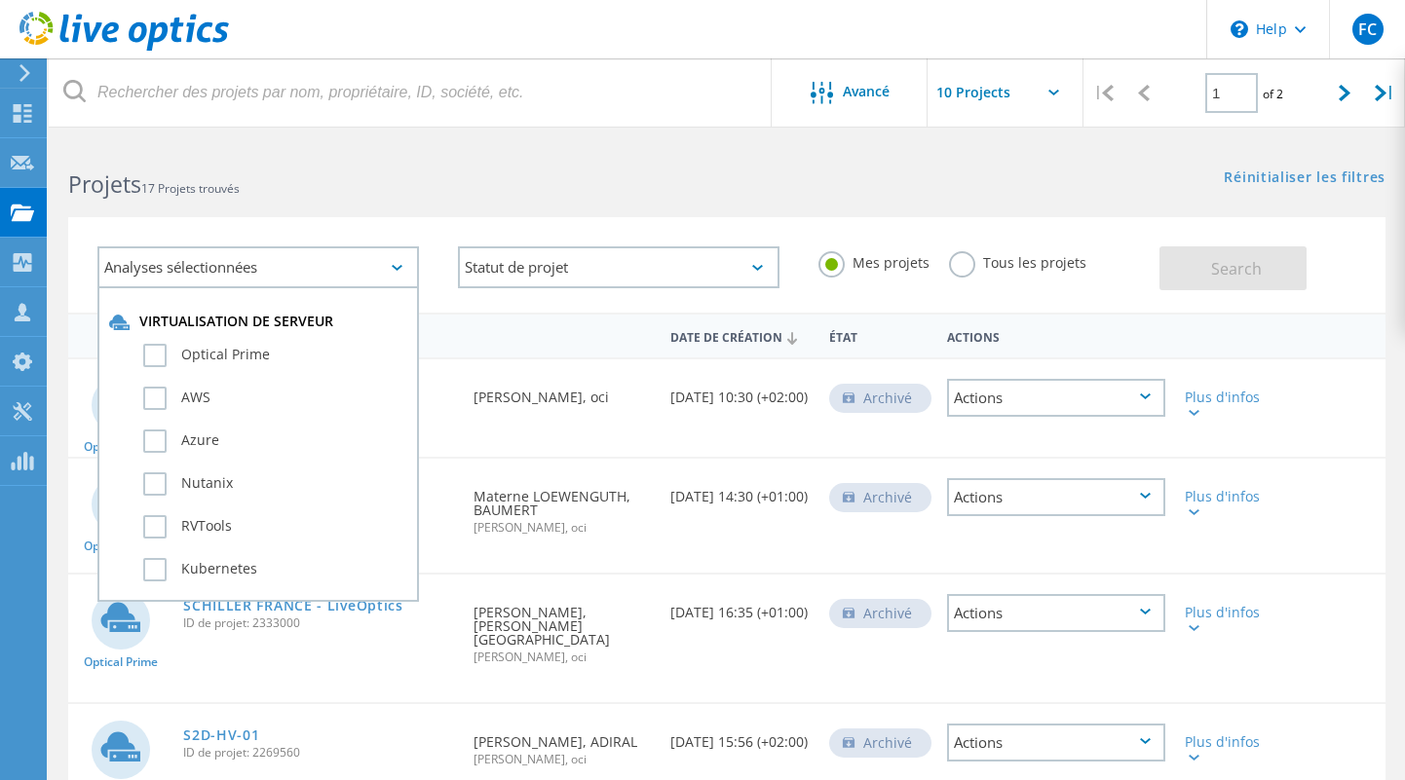
click at [404, 262] on div "Analyses sélectionnées" at bounding box center [257, 267] width 321 height 42
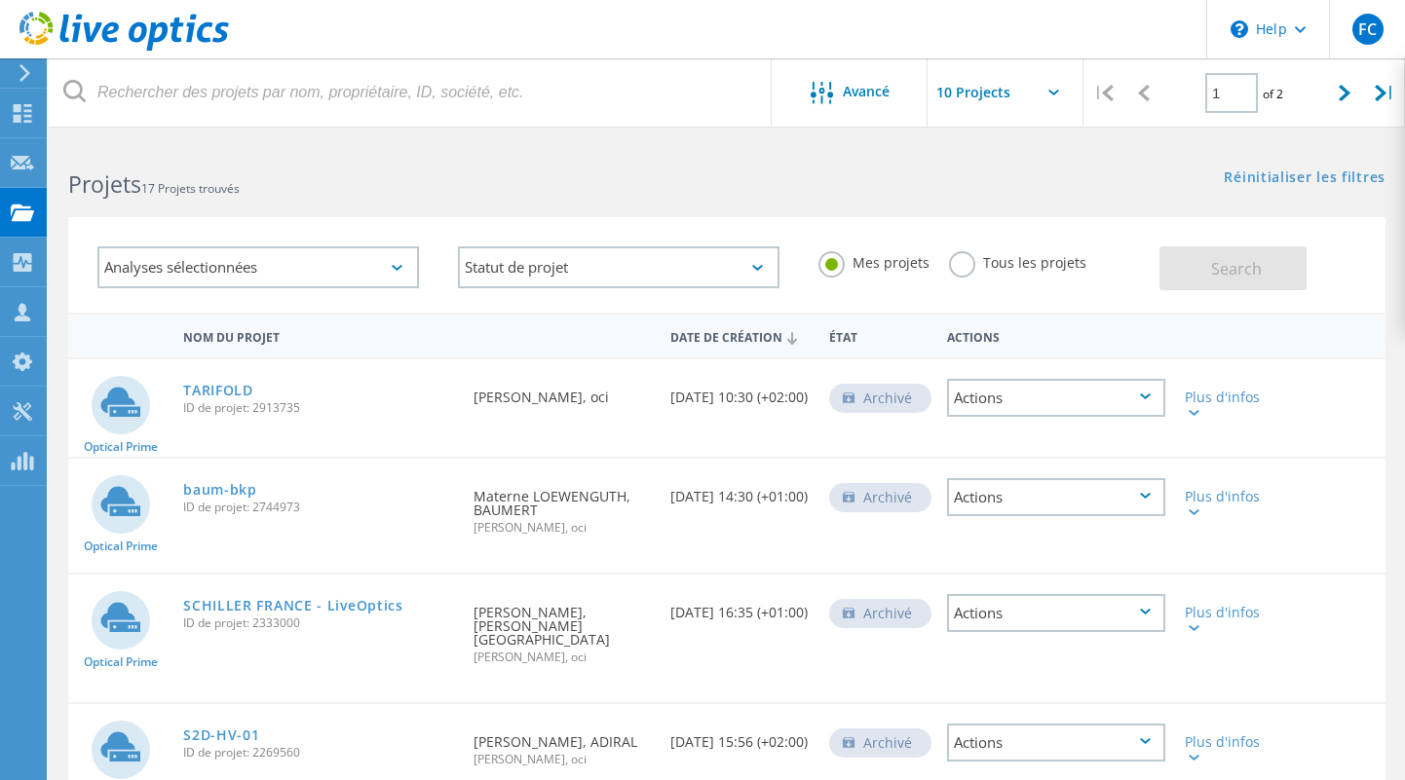
click at [469, 180] on h2 "Projets 17 Projets trouvés" at bounding box center [387, 185] width 639 height 32
